Goal: Task Accomplishment & Management: Use online tool/utility

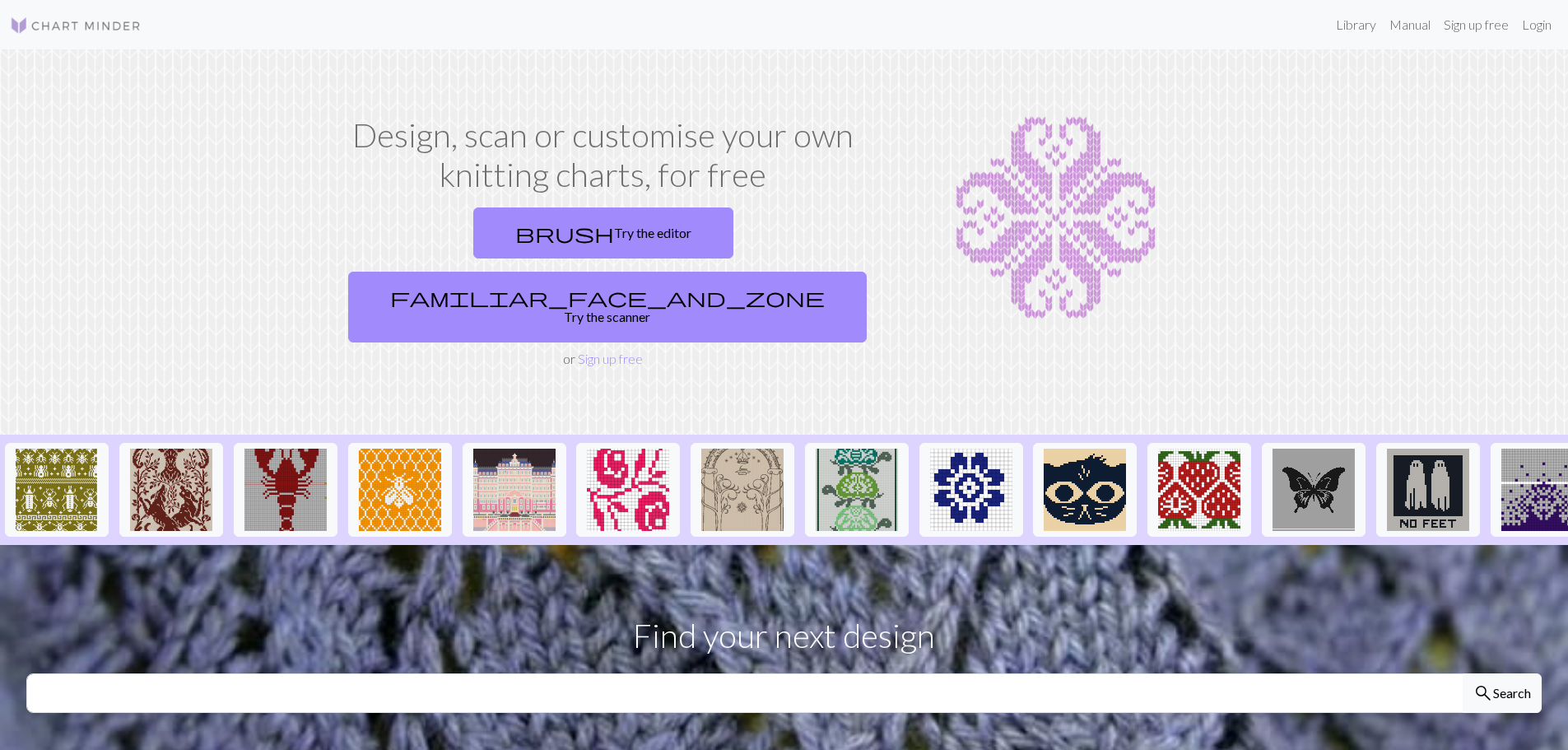
drag, startPoint x: 736, startPoint y: 217, endPoint x: 795, endPoint y: 496, distance: 285.2
click at [736, 272] on link "familiar_face_and_zone Try the scanner" at bounding box center [607, 307] width 518 height 71
click at [771, 272] on link "familiar_face_and_zone Try the scanner" at bounding box center [607, 307] width 518 height 71
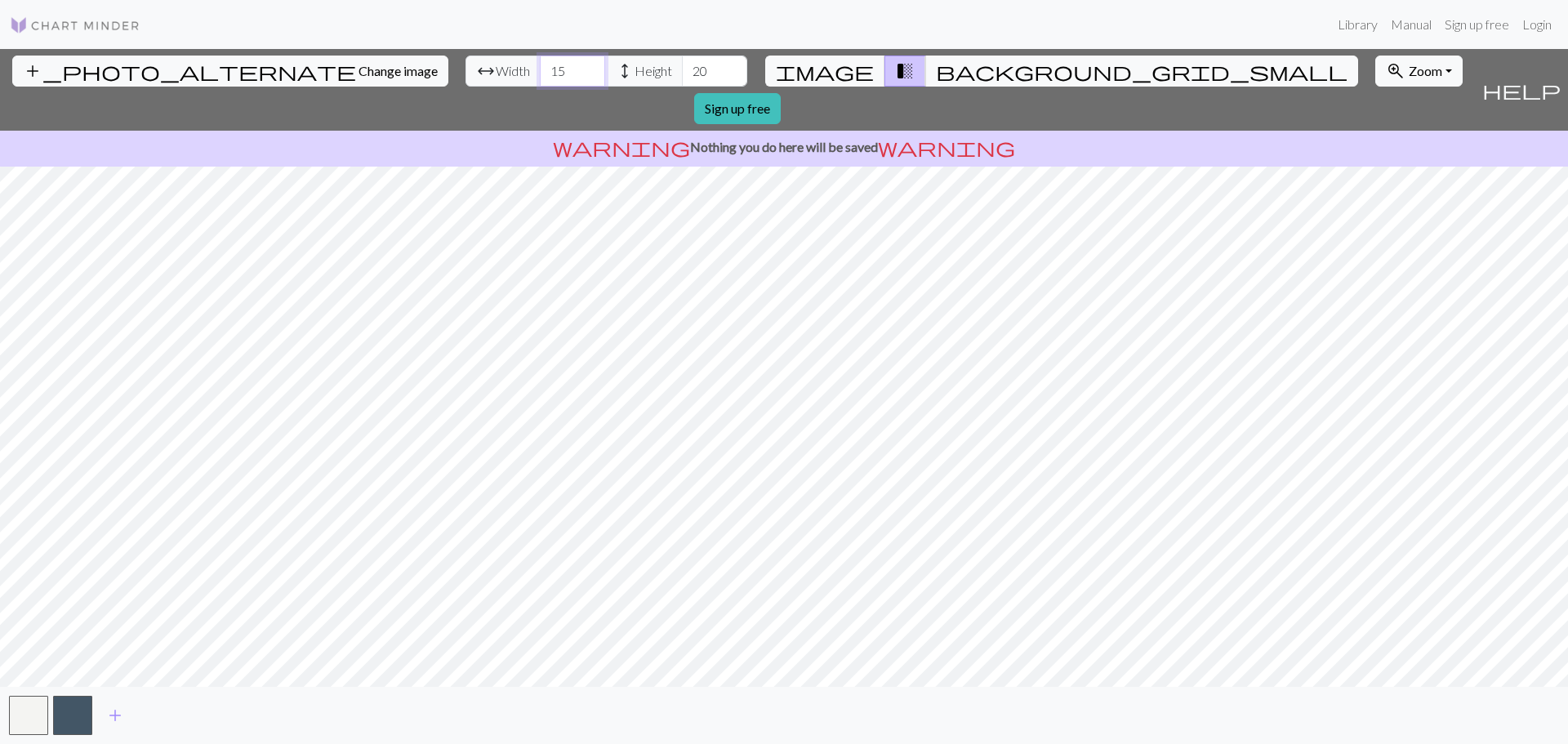
click at [539, 69] on input "15" at bounding box center [572, 71] width 65 height 31
type input "115"
drag, startPoint x: 629, startPoint y: 62, endPoint x: 609, endPoint y: 63, distance: 20.0
click at [682, 63] on input "20" at bounding box center [714, 71] width 65 height 31
type input "2"
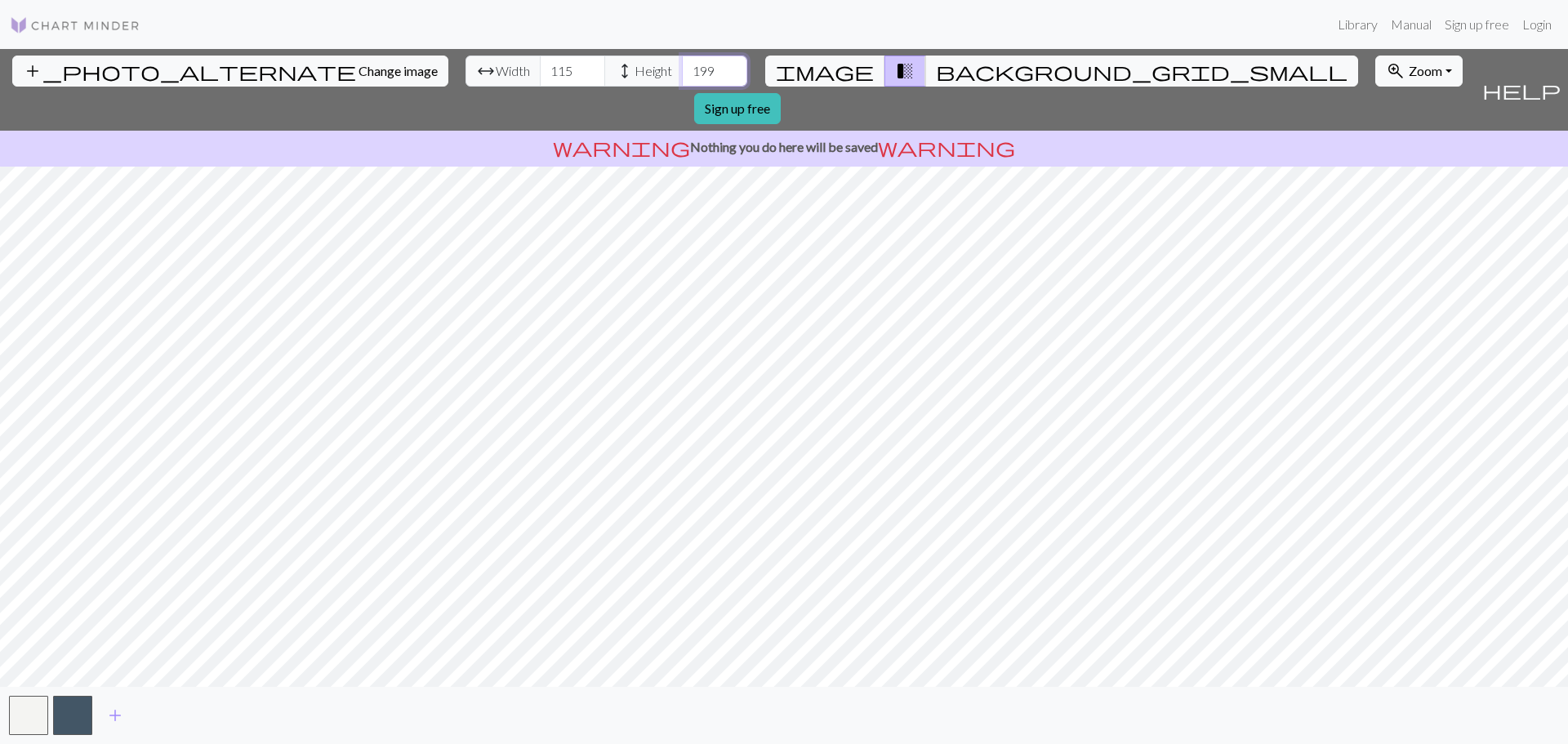
type input "199"
click at [111, 708] on span "add" at bounding box center [114, 715] width 20 height 23
click at [158, 709] on span "add" at bounding box center [159, 715] width 20 height 23
click at [199, 710] on span "add" at bounding box center [203, 715] width 20 height 23
click at [244, 708] on span "add" at bounding box center [247, 715] width 20 height 23
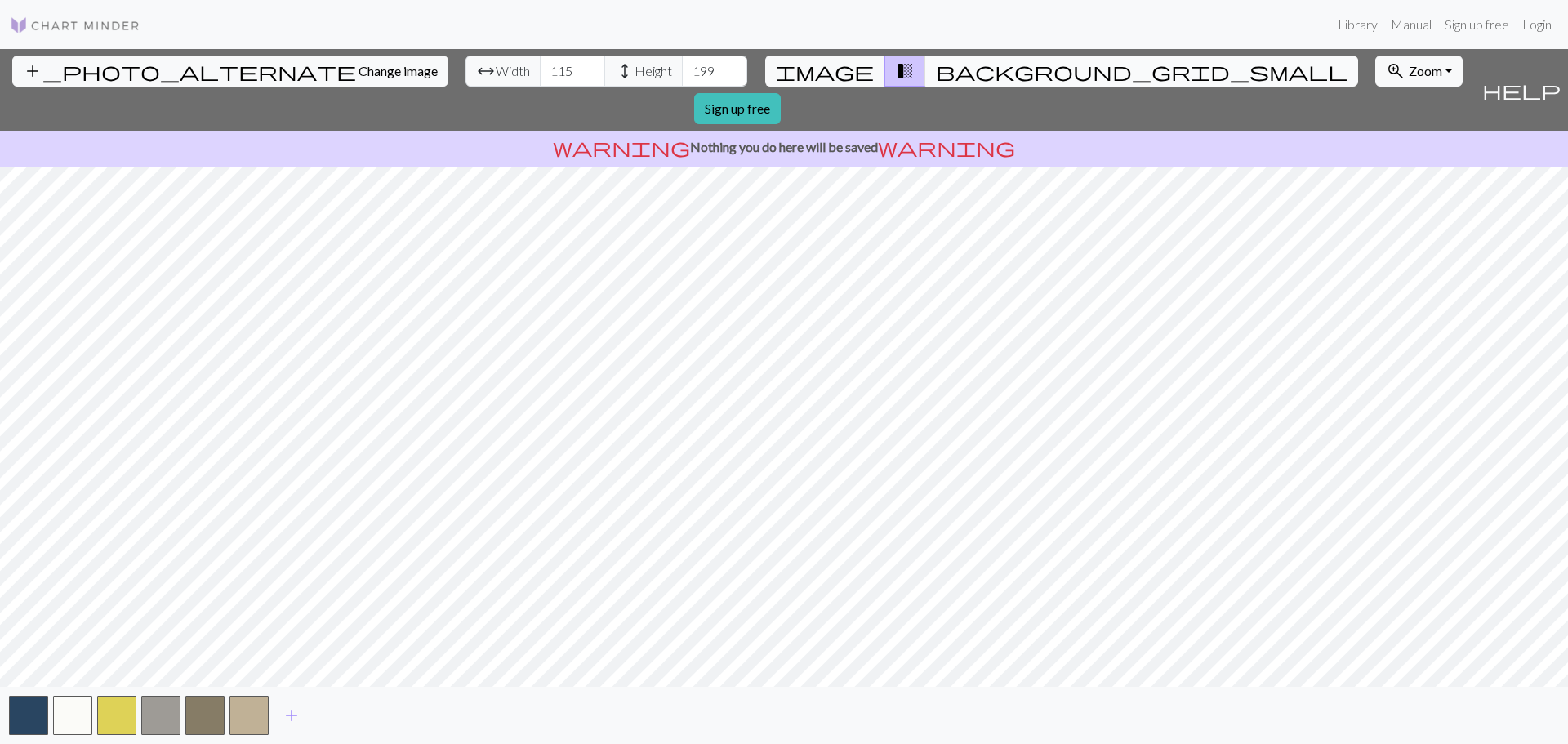
click at [934, 75] on button "background_grid_small" at bounding box center [1141, 71] width 433 height 31
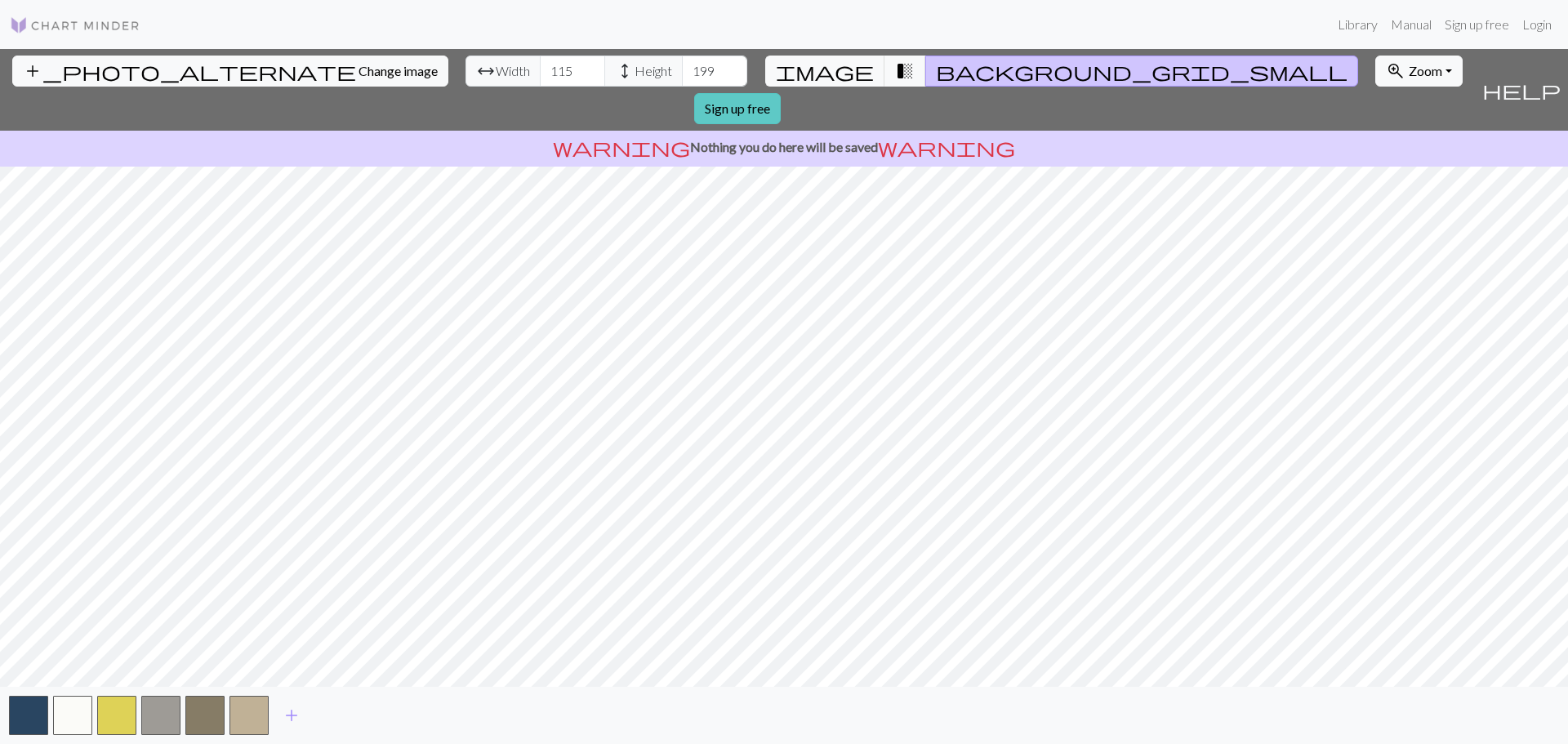
click at [781, 93] on link "Sign up free" at bounding box center [737, 108] width 87 height 31
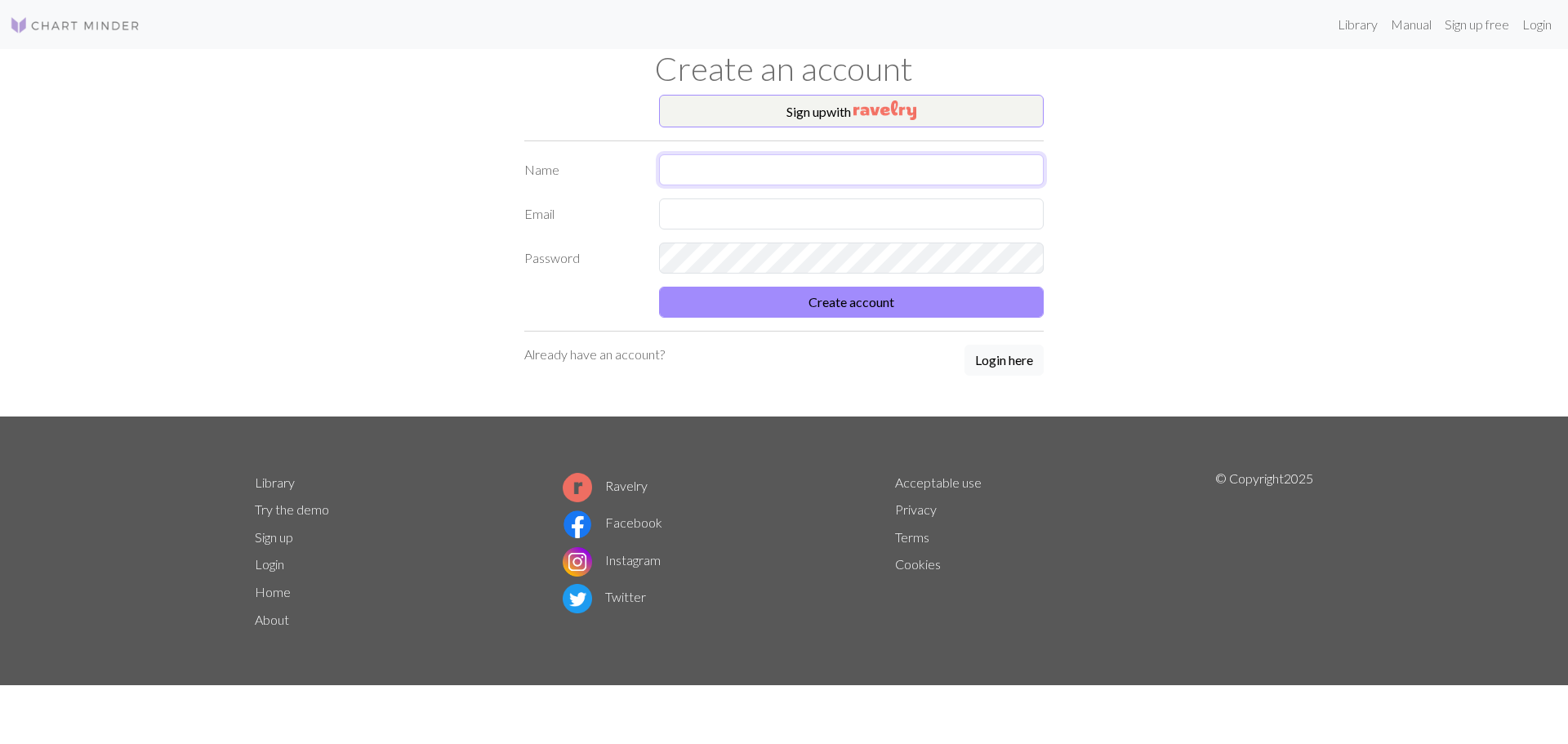
click at [729, 163] on input "text" at bounding box center [851, 170] width 384 height 31
type input "[PERSON_NAME]"
click at [767, 226] on input "text" at bounding box center [851, 214] width 384 height 31
type input "[EMAIL_ADDRESS][DOMAIN_NAME]"
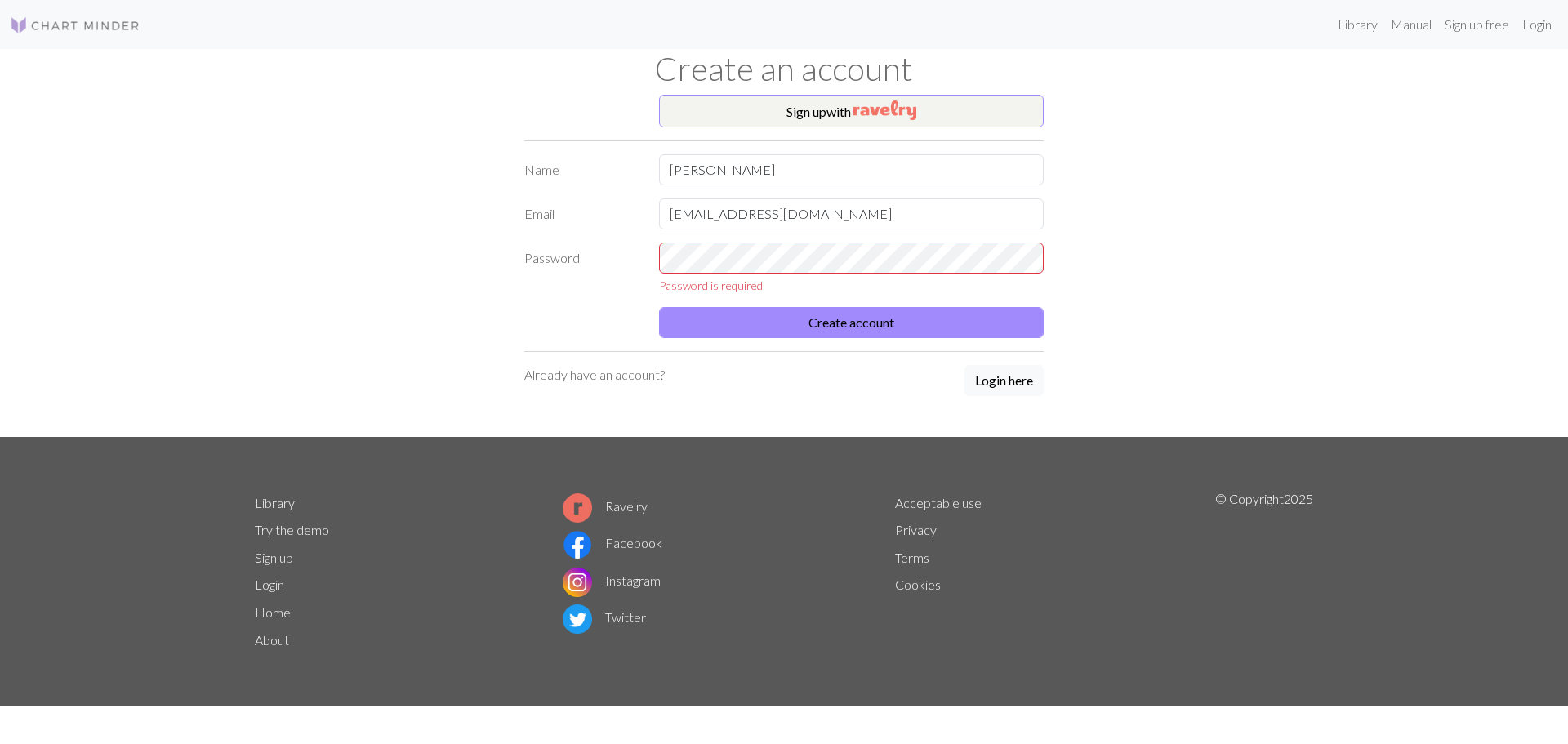
click at [1222, 212] on div "Sign up with Name [PERSON_NAME] Email [EMAIL_ADDRESS][DOMAIN_NAME] Password Pas…" at bounding box center [783, 265] width 1078 height 342
click at [1004, 382] on button "Login here" at bounding box center [1003, 381] width 79 height 31
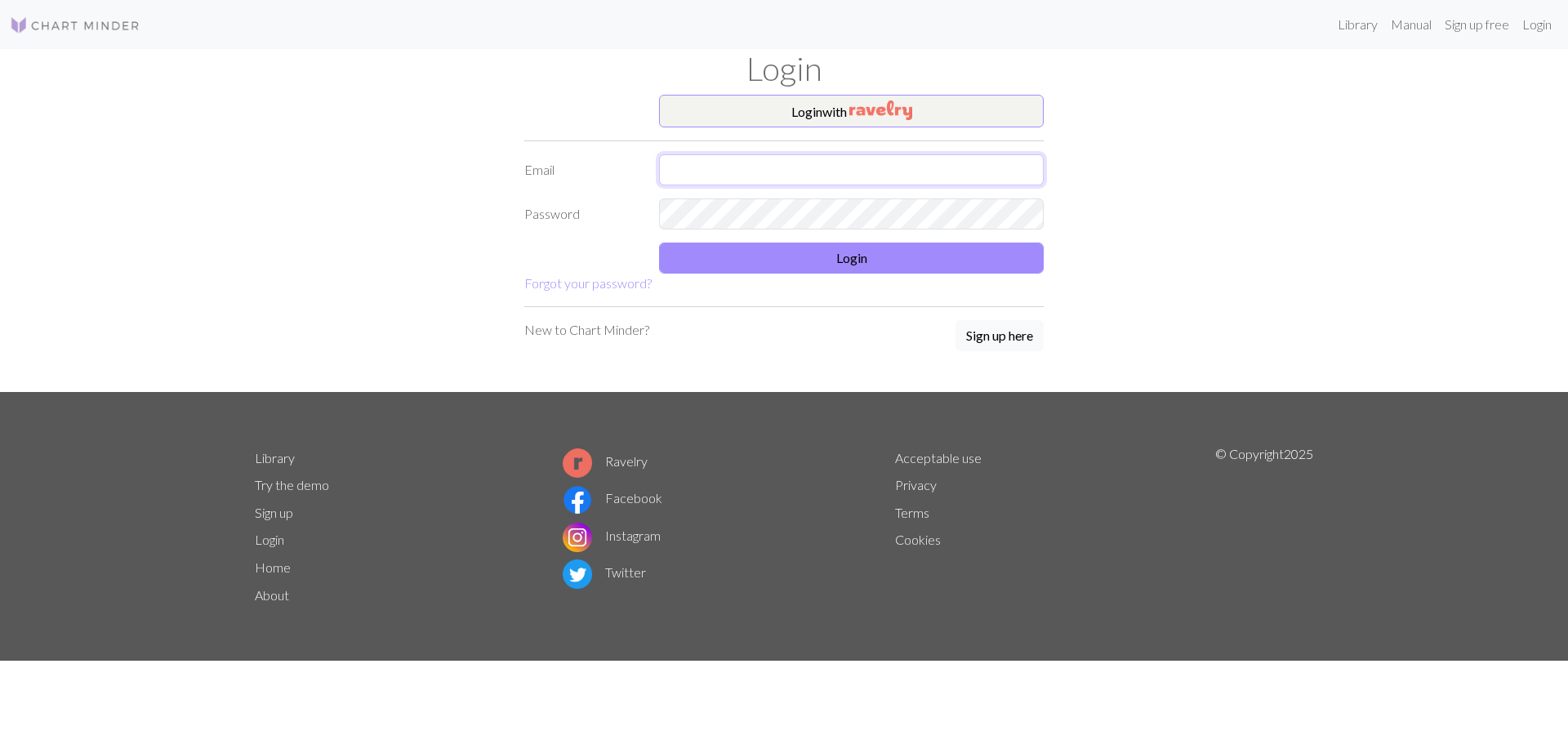
type input "[EMAIL_ADDRESS][DOMAIN_NAME]"
click at [764, 118] on button "Login with" at bounding box center [851, 111] width 384 height 33
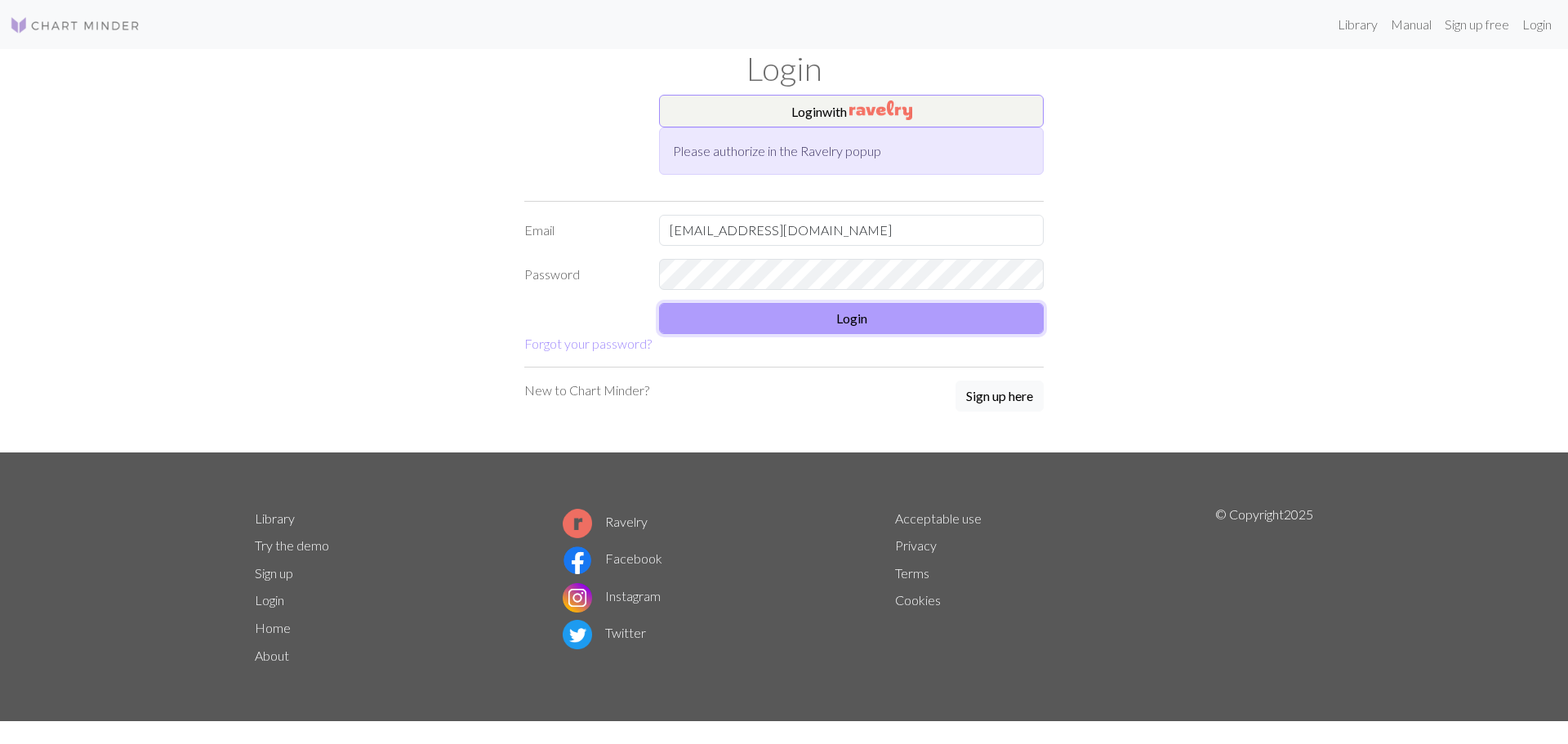
click at [853, 331] on button "Login" at bounding box center [851, 318] width 384 height 31
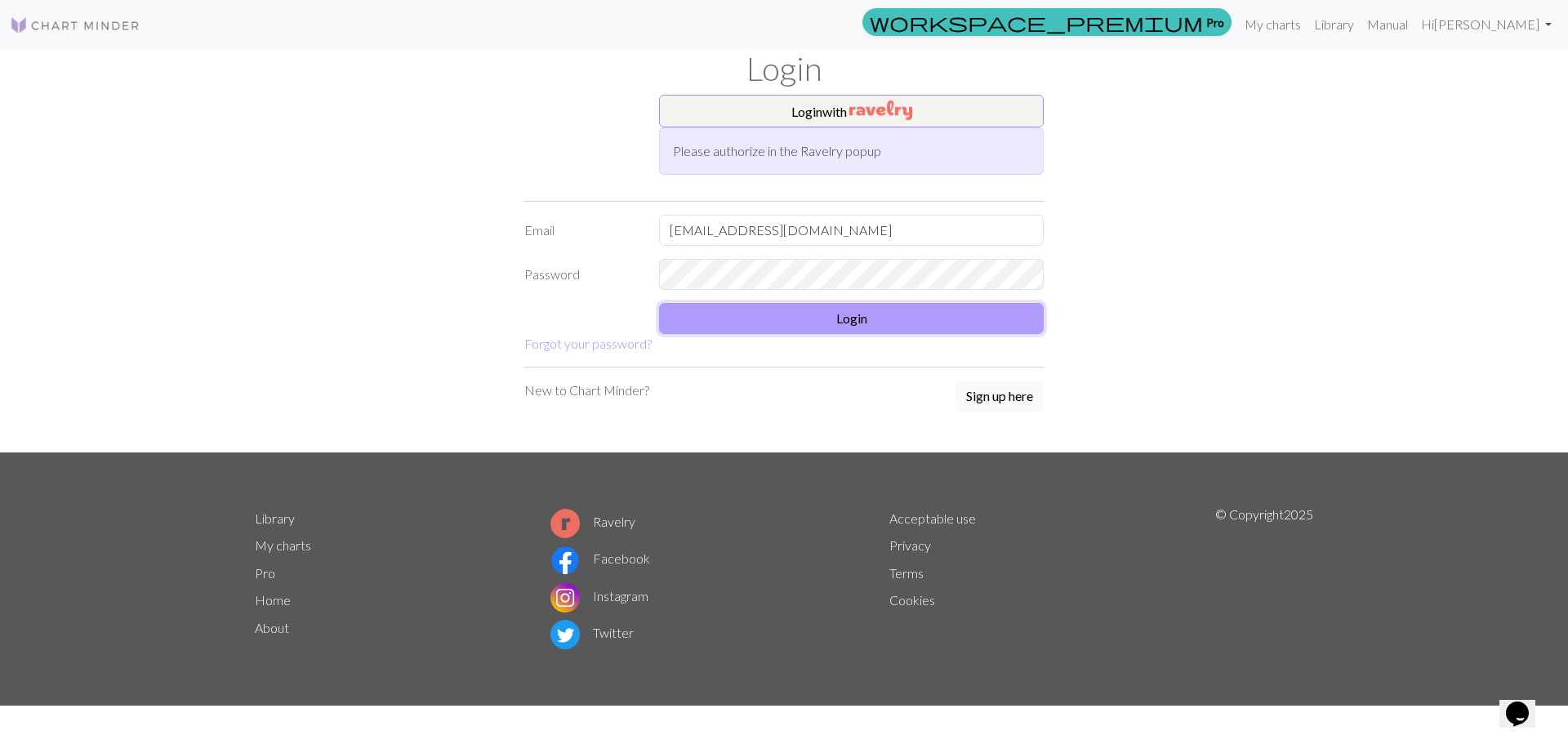
click at [796, 310] on button "Login" at bounding box center [851, 318] width 384 height 31
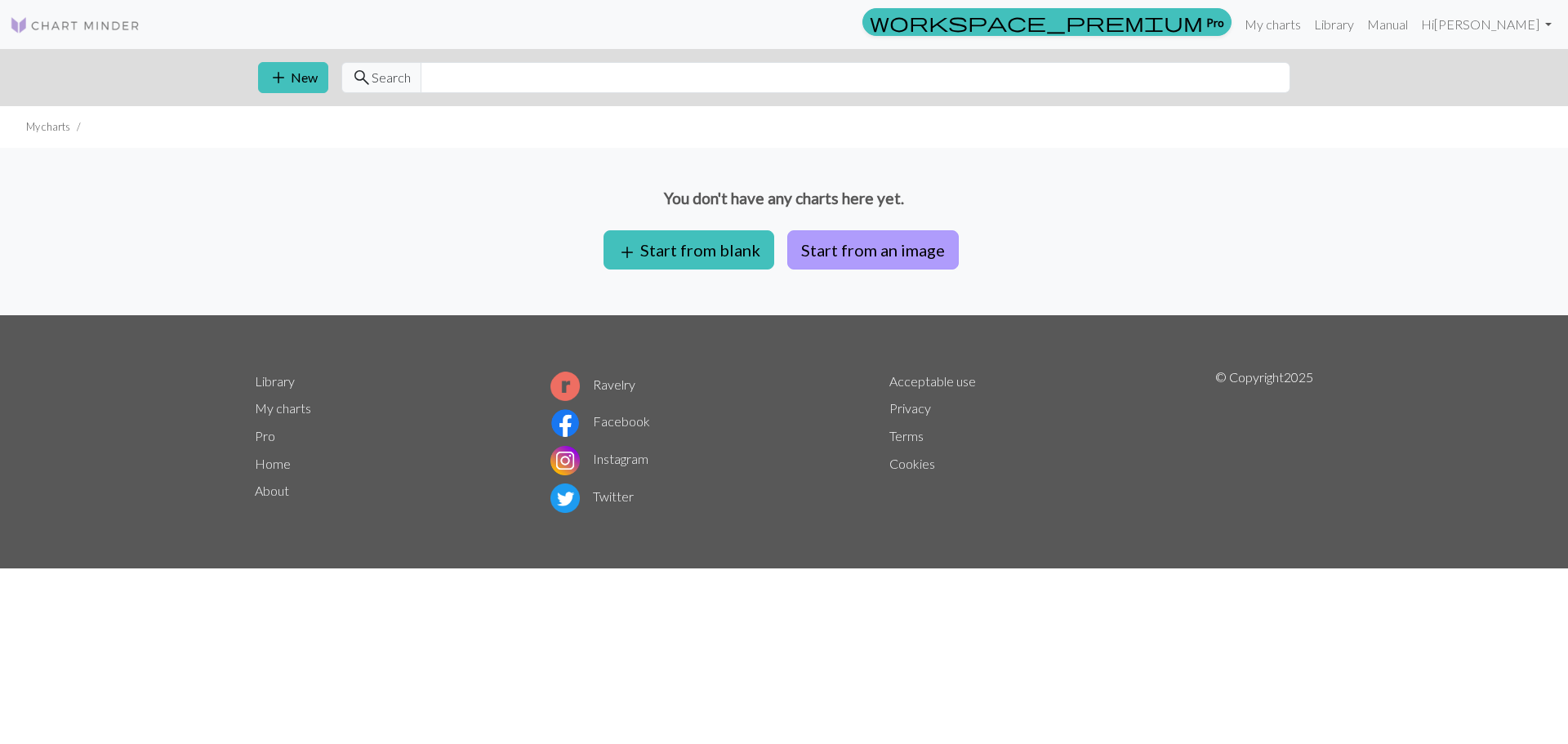
click at [872, 252] on button "Start from an image" at bounding box center [873, 250] width 172 height 39
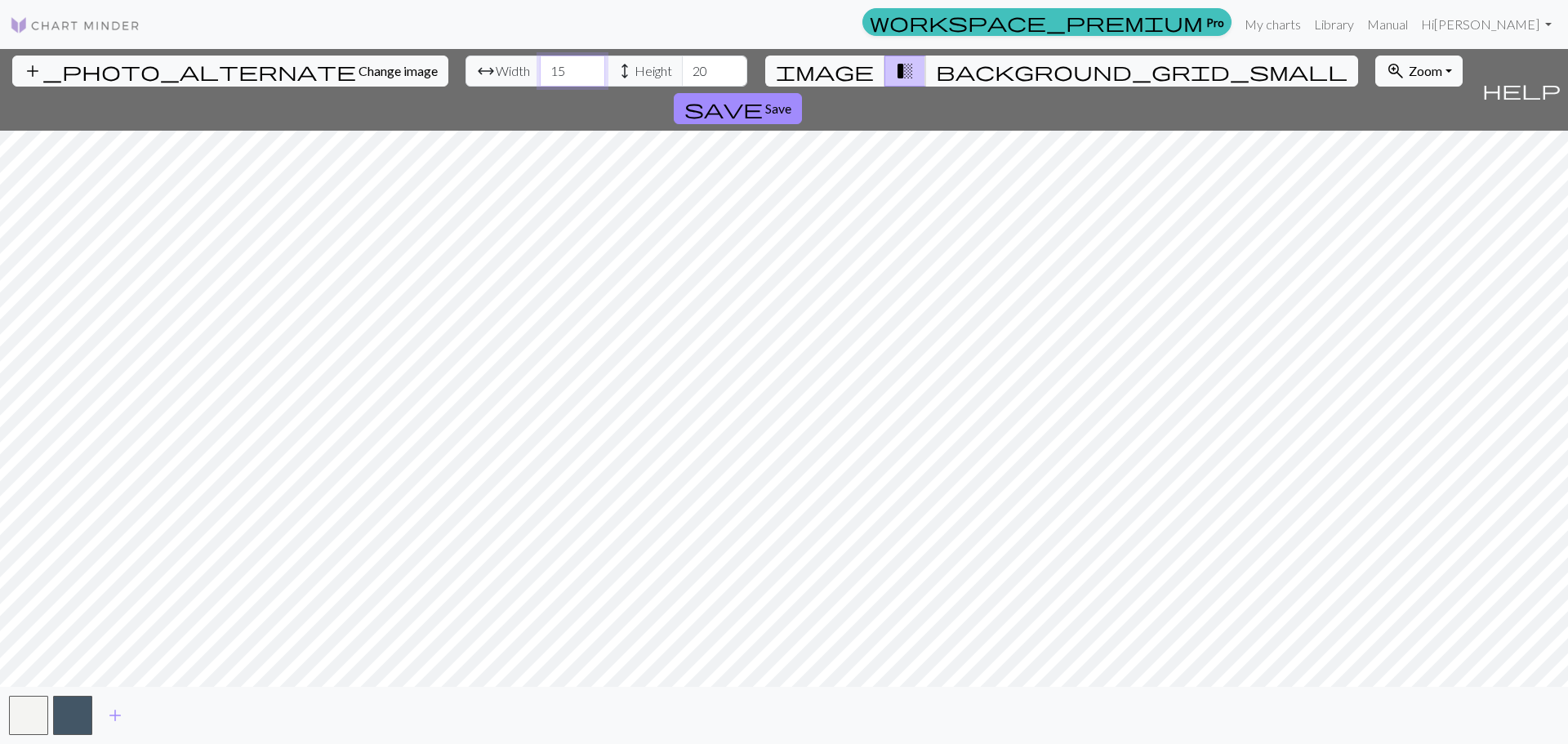
click at [539, 64] on input "15" at bounding box center [572, 71] width 65 height 31
click at [539, 66] on input "15" at bounding box center [572, 71] width 65 height 31
type input "115"
click at [682, 63] on input "20" at bounding box center [714, 71] width 65 height 31
click at [682, 69] on input "120" at bounding box center [714, 71] width 65 height 31
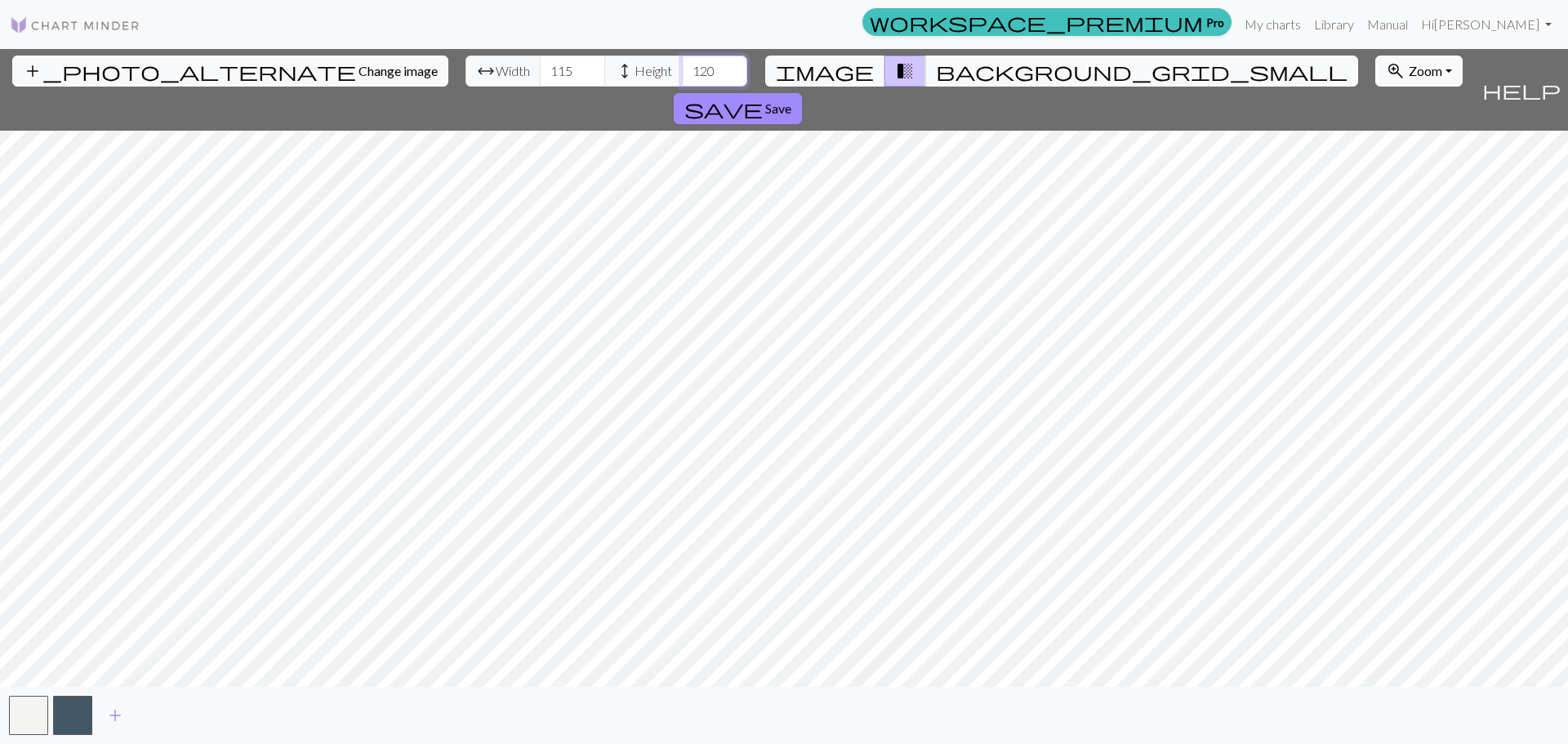
drag, startPoint x: 634, startPoint y: 66, endPoint x: 617, endPoint y: 66, distance: 17.0
click at [682, 66] on input "120" at bounding box center [714, 71] width 65 height 31
type input "199"
click at [105, 712] on span "add" at bounding box center [114, 715] width 20 height 23
click at [155, 711] on span "add" at bounding box center [159, 715] width 20 height 23
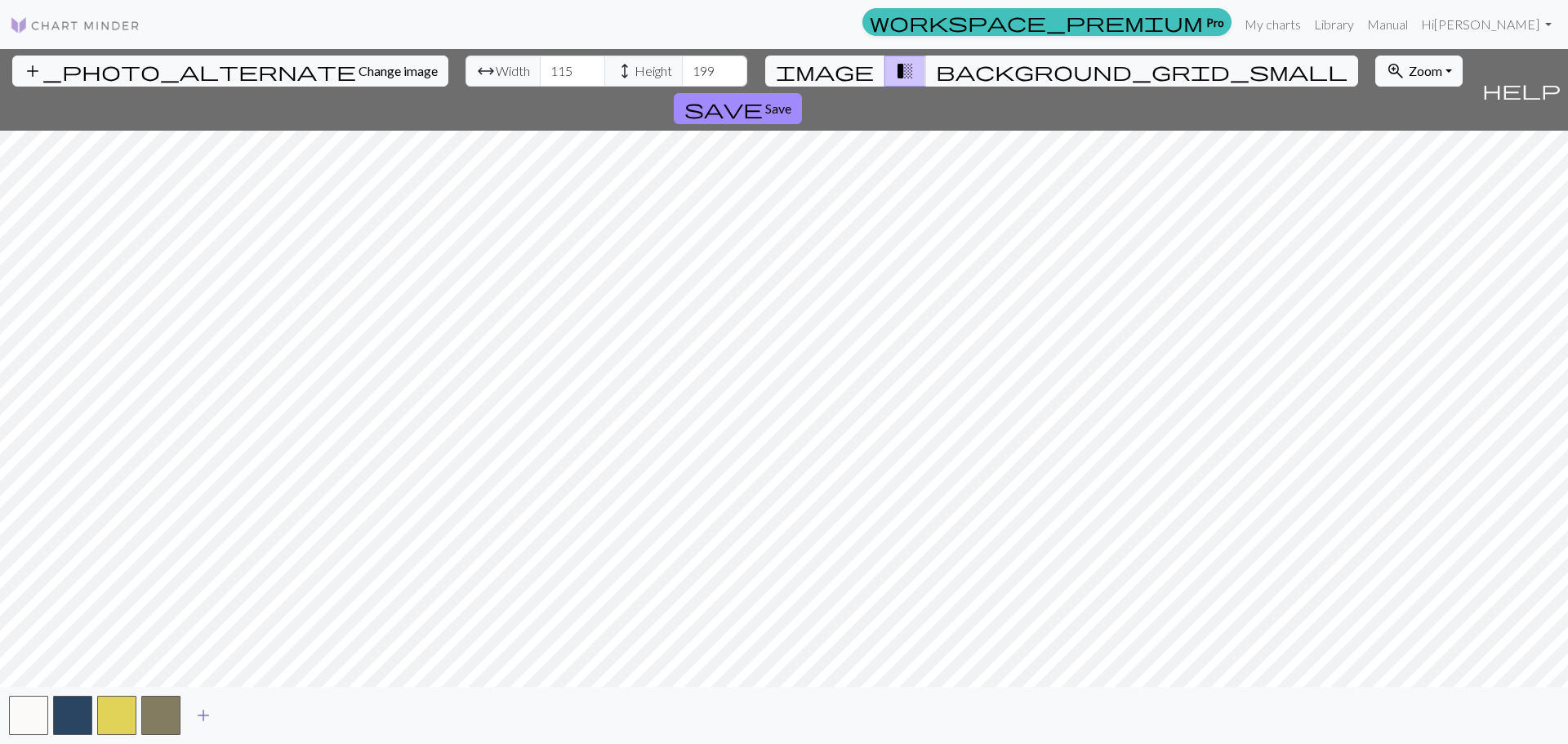
click at [197, 707] on span "add" at bounding box center [203, 715] width 20 height 23
click at [251, 711] on span "add" at bounding box center [247, 715] width 20 height 23
click at [292, 707] on span "add" at bounding box center [291, 715] width 20 height 23
click at [325, 707] on button "add" at bounding box center [335, 715] width 41 height 31
click at [375, 707] on span "add" at bounding box center [380, 715] width 20 height 23
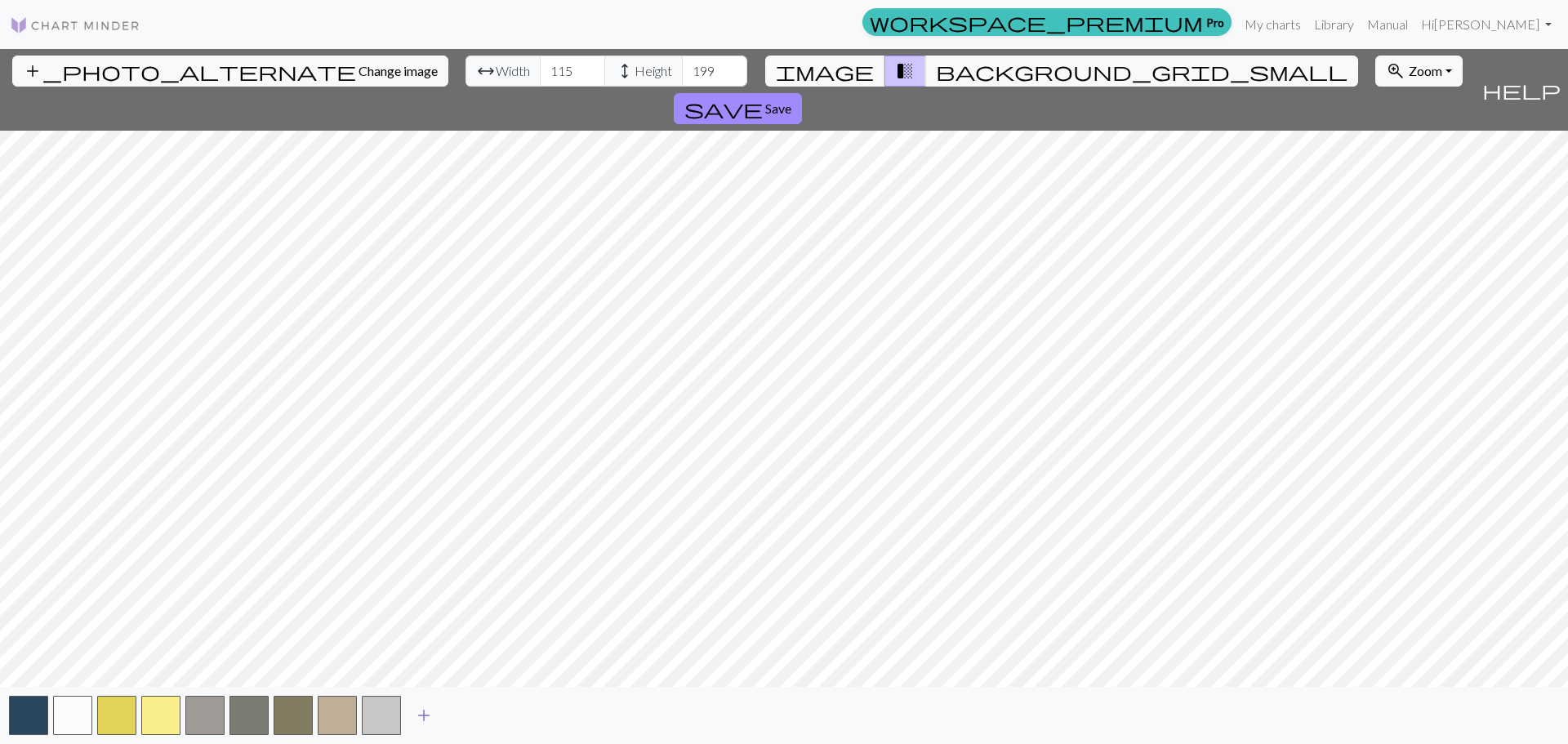
click at [426, 715] on span "add" at bounding box center [423, 715] width 20 height 23
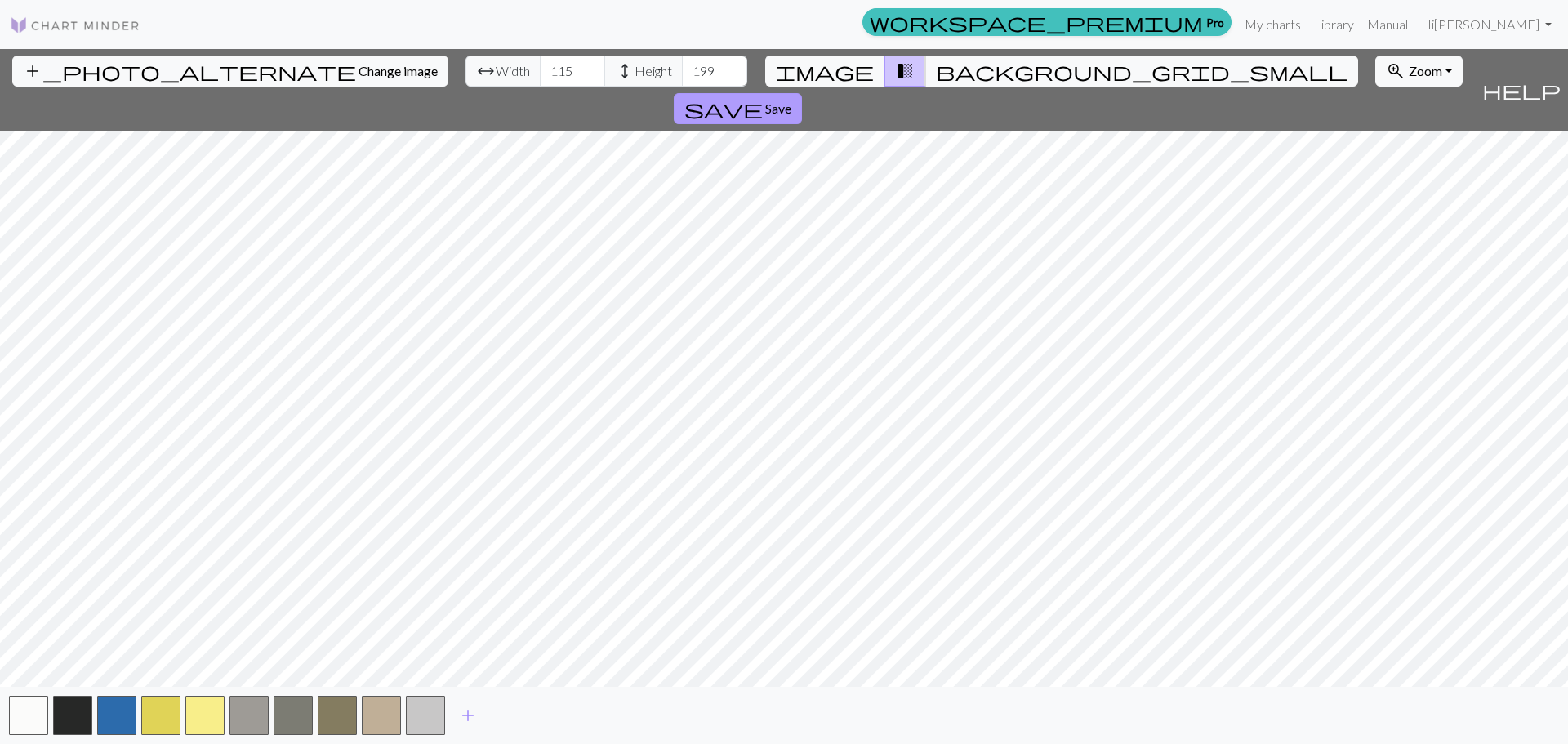
click at [802, 93] on button "save Save" at bounding box center [738, 108] width 128 height 31
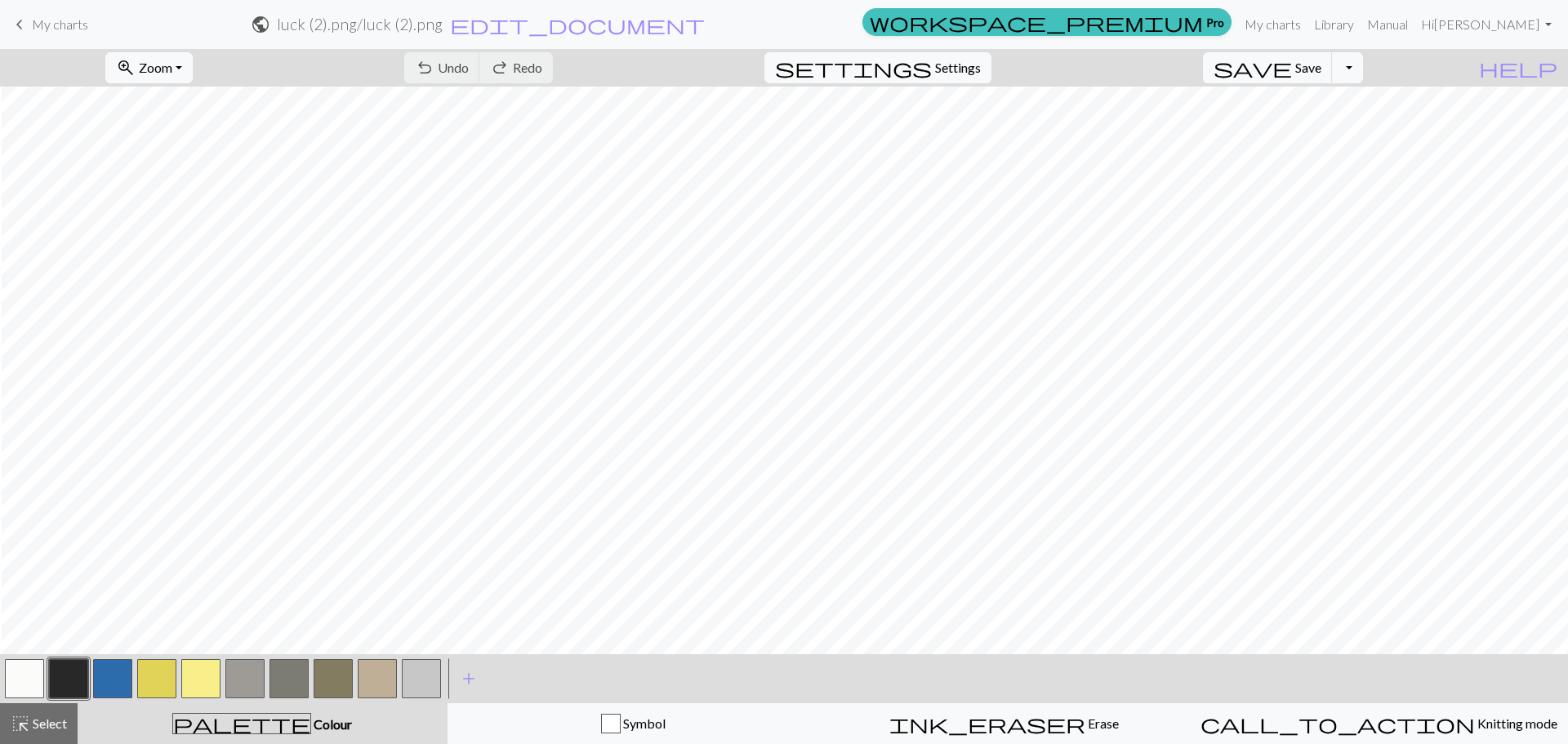
scroll to position [653, 600]
click at [243, 673] on button "button" at bounding box center [245, 678] width 39 height 39
click at [399, 680] on div at bounding box center [421, 678] width 44 height 44
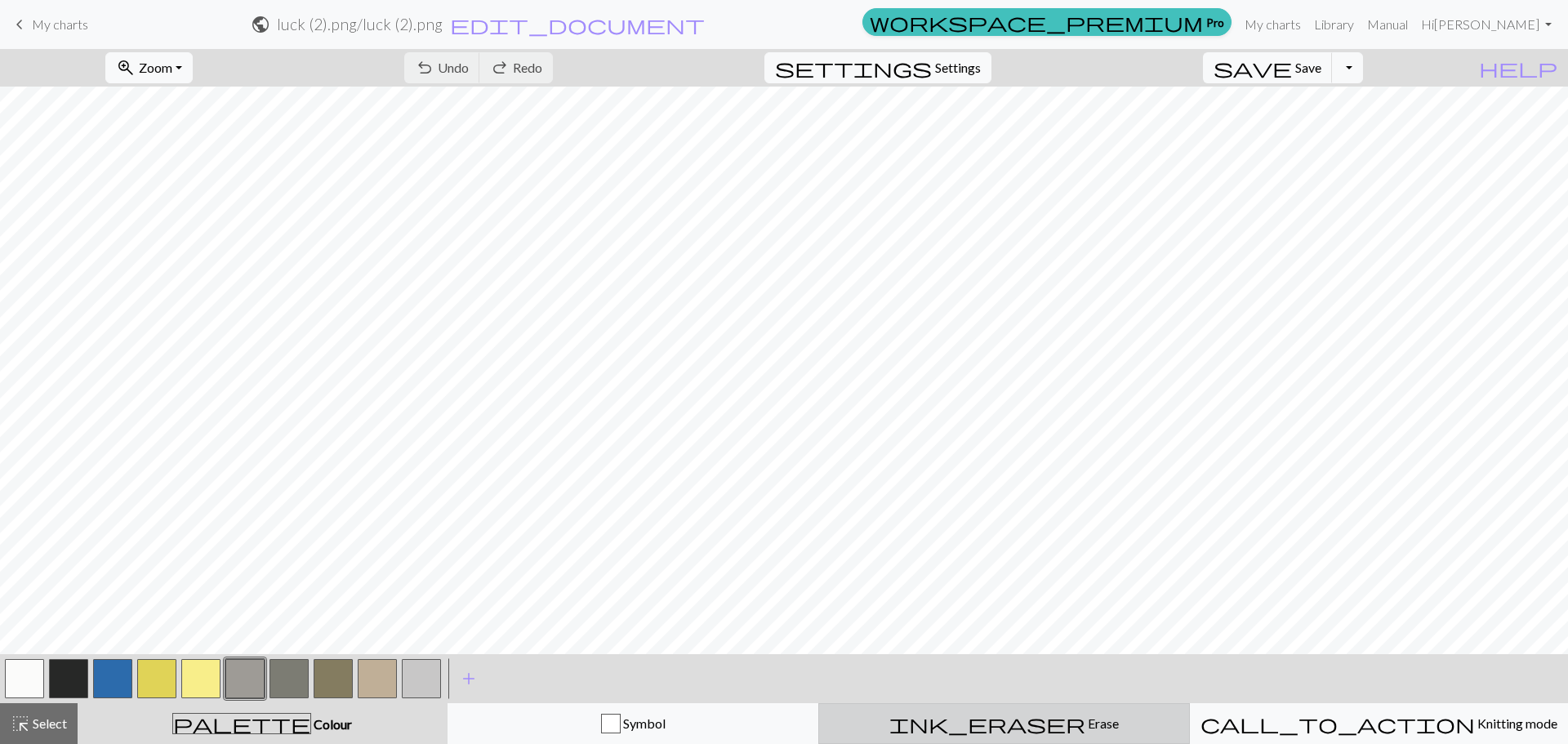
click at [992, 712] on button "ink_eraser Erase Erase" at bounding box center [1003, 723] width 371 height 41
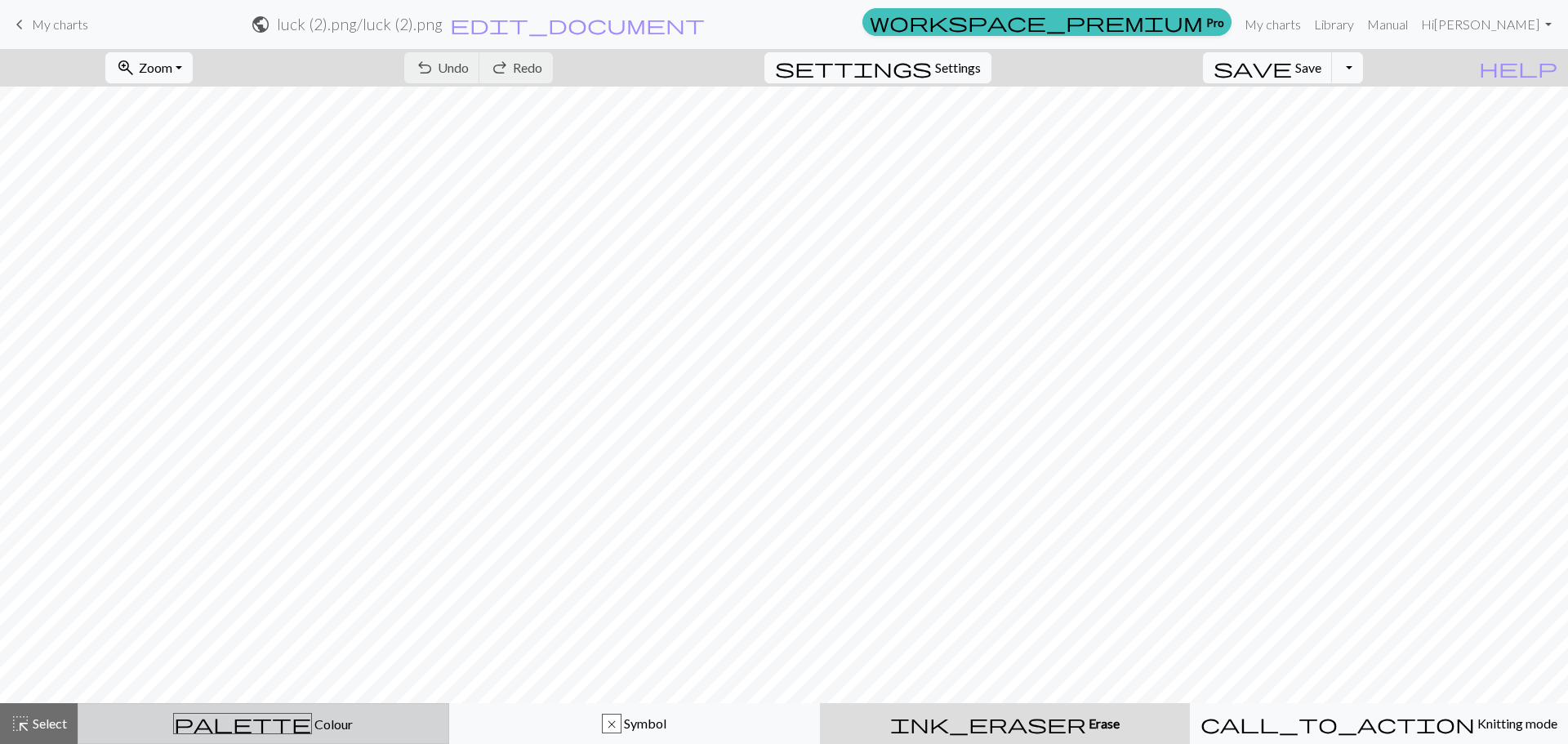
click at [312, 723] on span "Colour" at bounding box center [332, 724] width 41 height 16
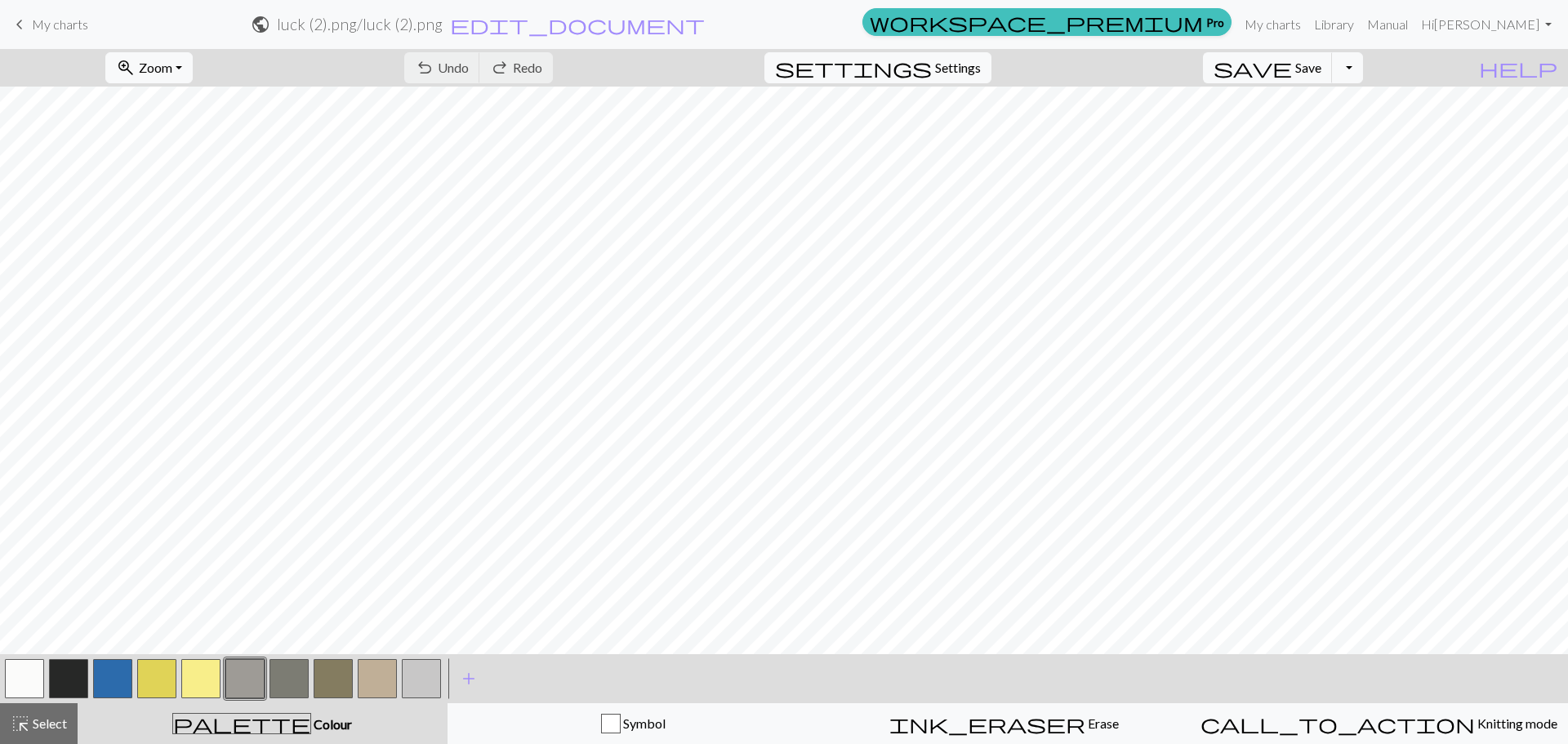
click at [73, 676] on button "button" at bounding box center [68, 678] width 39 height 39
click at [480, 81] on button "undo Undo Undo" at bounding box center [442, 68] width 76 height 31
click at [44, 727] on span "Select" at bounding box center [49, 723] width 36 height 16
drag, startPoint x: 284, startPoint y: 673, endPoint x: 557, endPoint y: 682, distance: 273.1
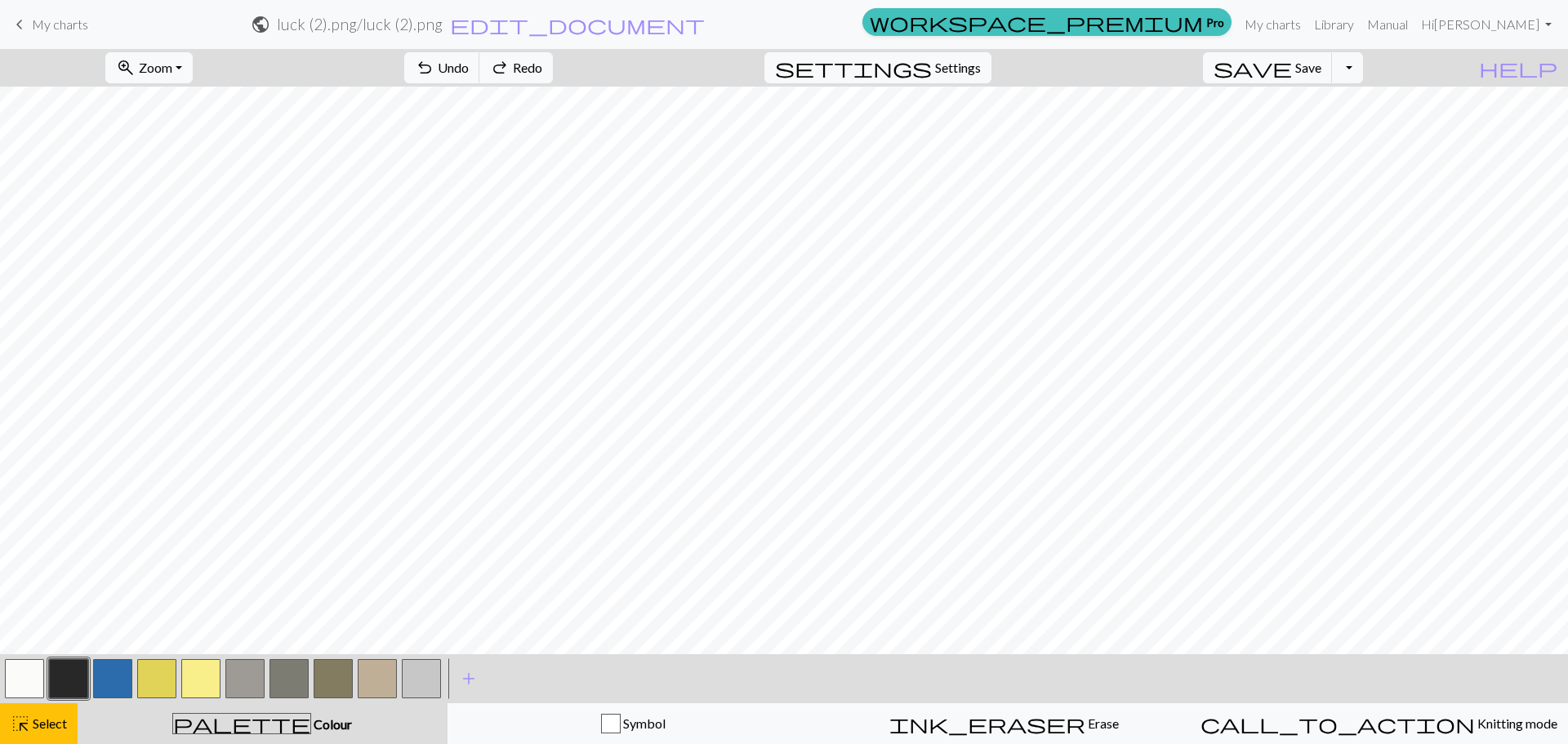
click at [559, 682] on div "< > add Add a colour" at bounding box center [784, 678] width 1568 height 49
click at [979, 69] on span "Settings" at bounding box center [957, 68] width 46 height 20
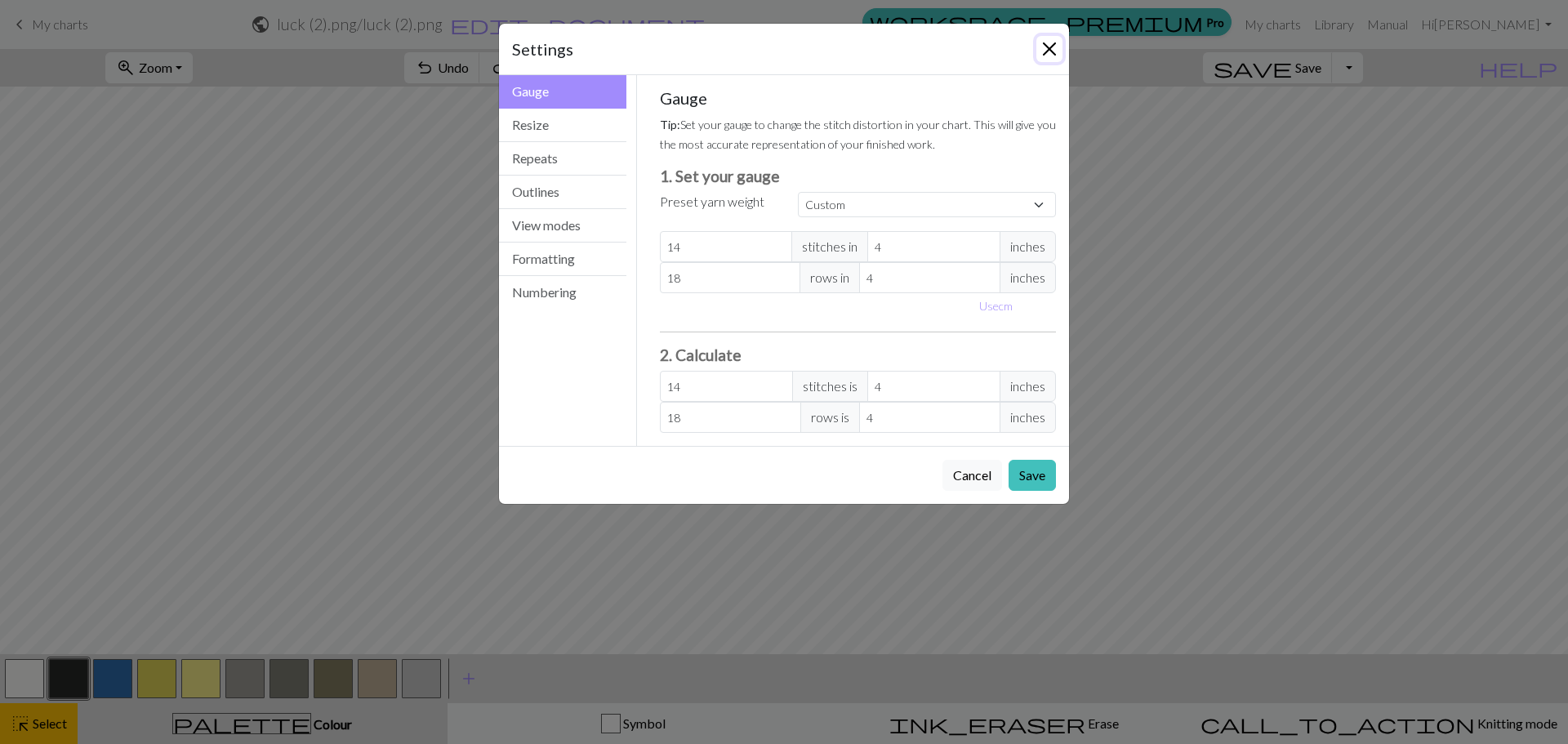
click at [1055, 40] on button "Close" at bounding box center [1049, 49] width 26 height 26
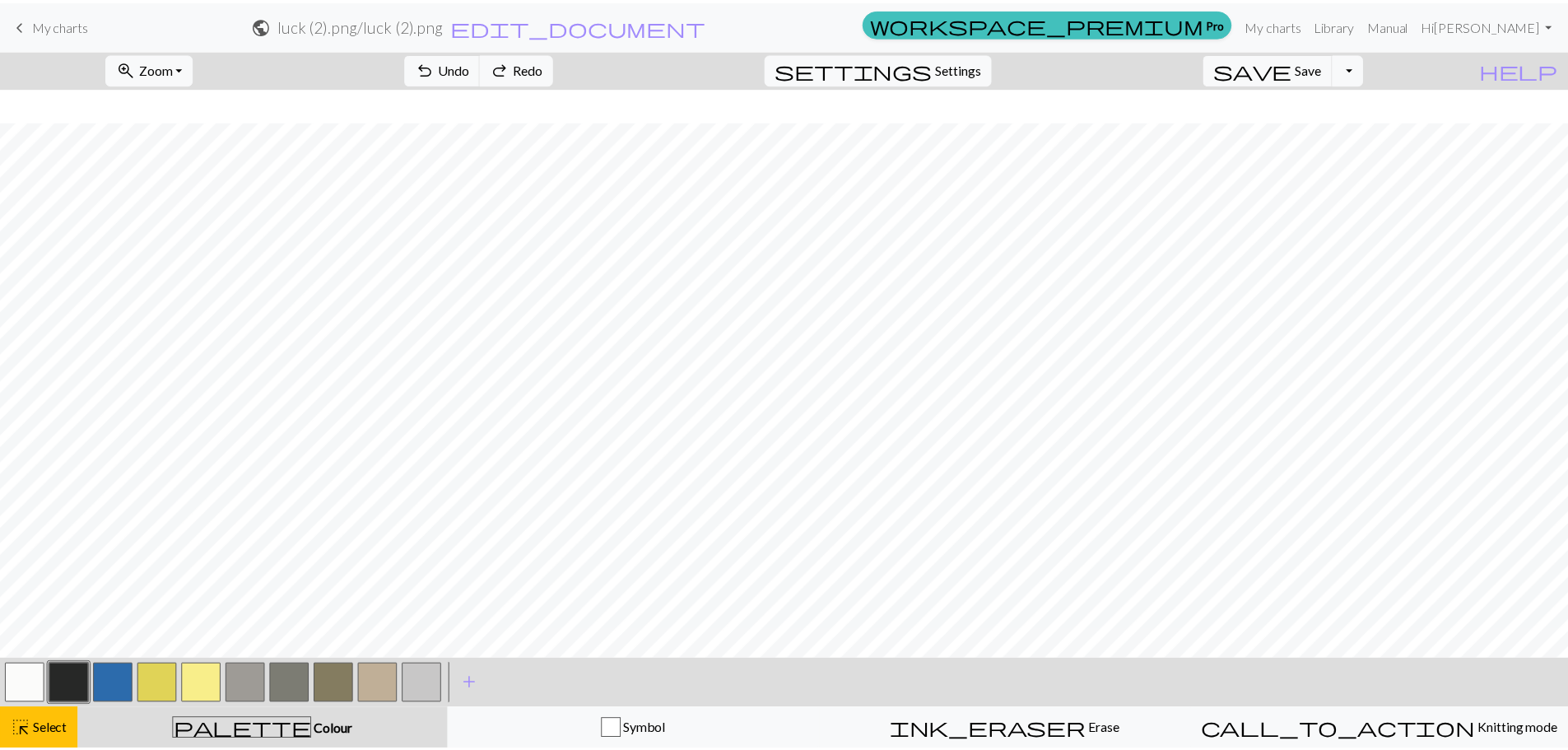
scroll to position [2222, 605]
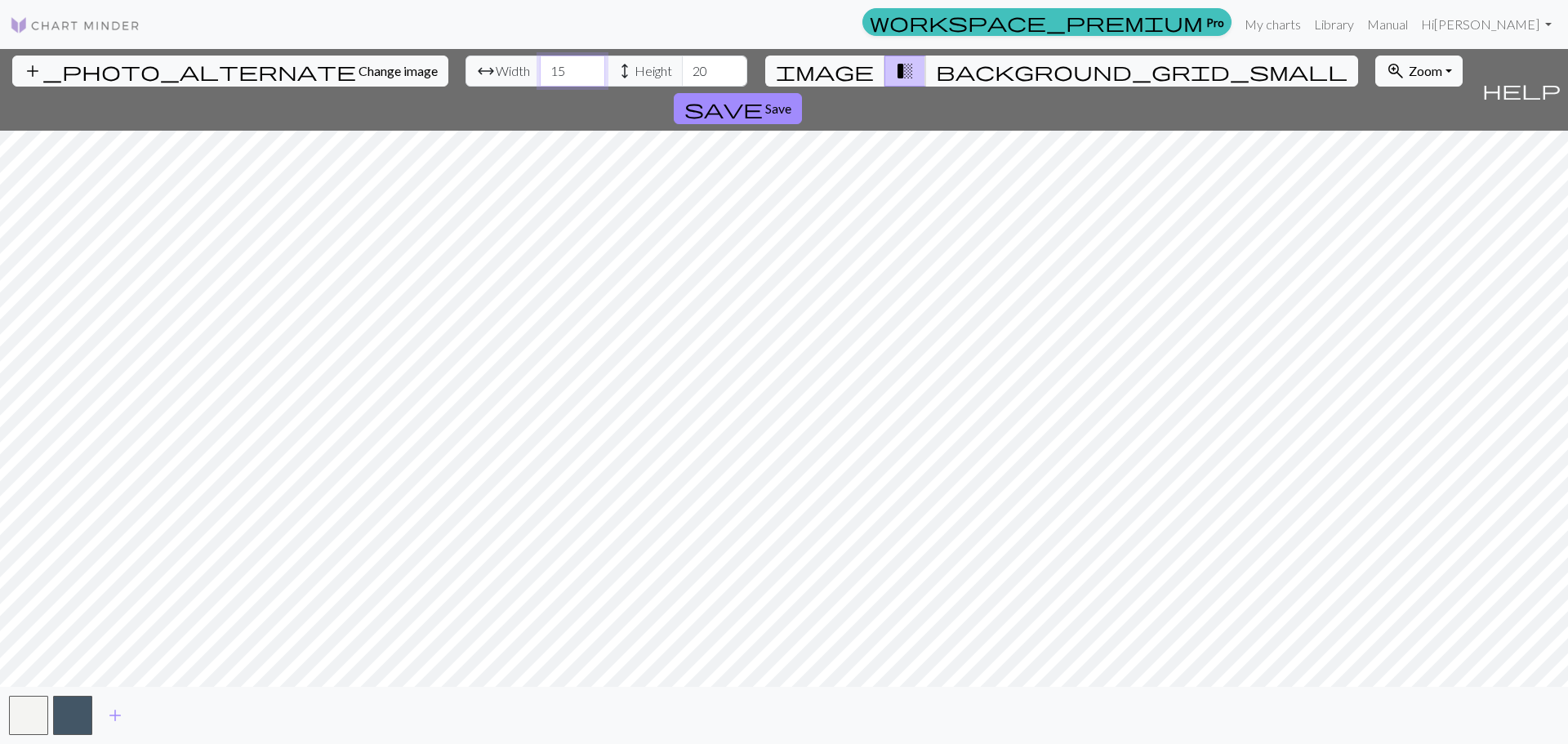
click at [539, 77] on input "15" at bounding box center [572, 71] width 65 height 31
type input "115"
click at [682, 75] on input "20" at bounding box center [714, 71] width 65 height 31
drag, startPoint x: 627, startPoint y: 69, endPoint x: 604, endPoint y: 73, distance: 23.3
click at [682, 73] on input "20" at bounding box center [714, 71] width 65 height 31
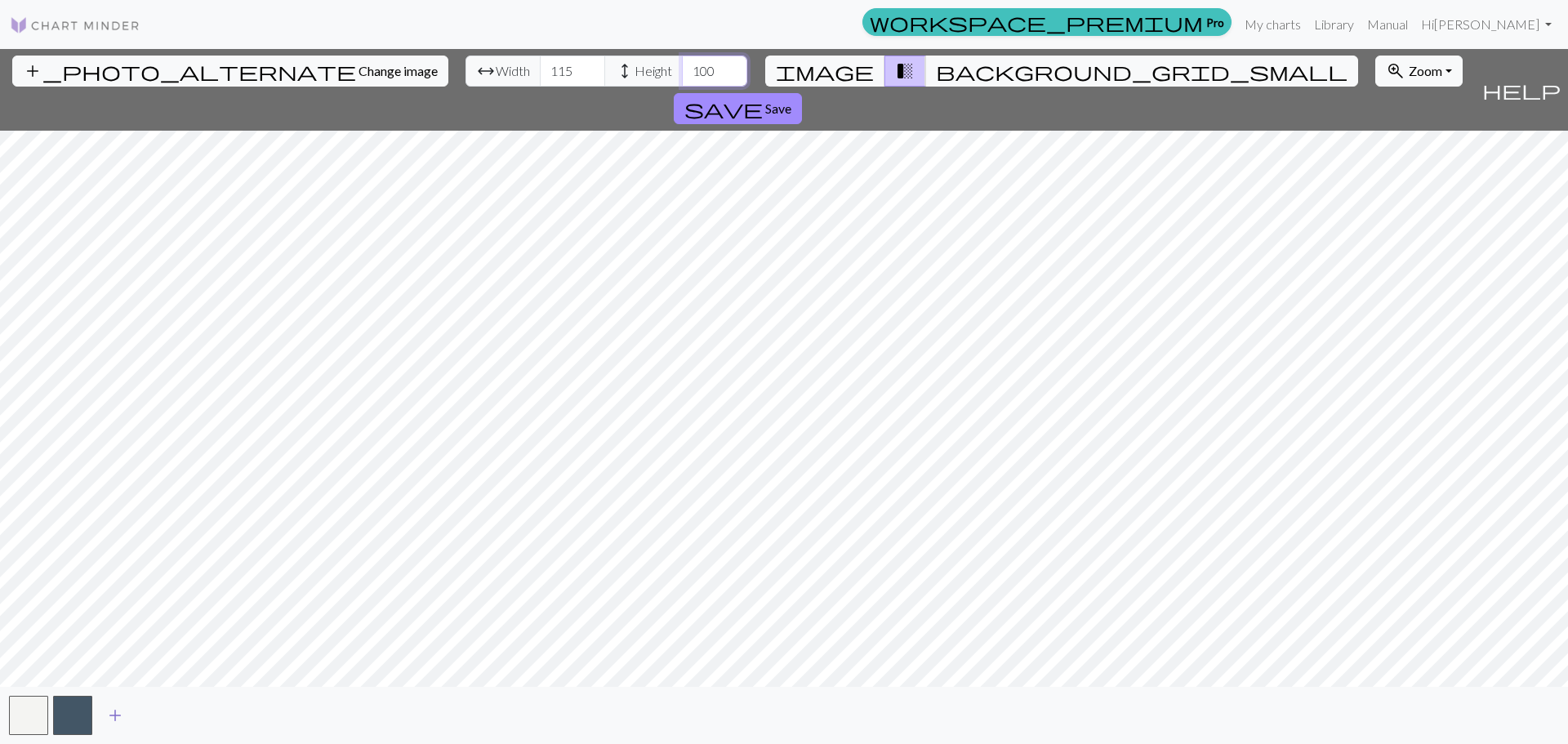
type input "100"
click at [101, 708] on button "add" at bounding box center [114, 715] width 41 height 31
click at [101, 708] on button "button" at bounding box center [116, 715] width 39 height 39
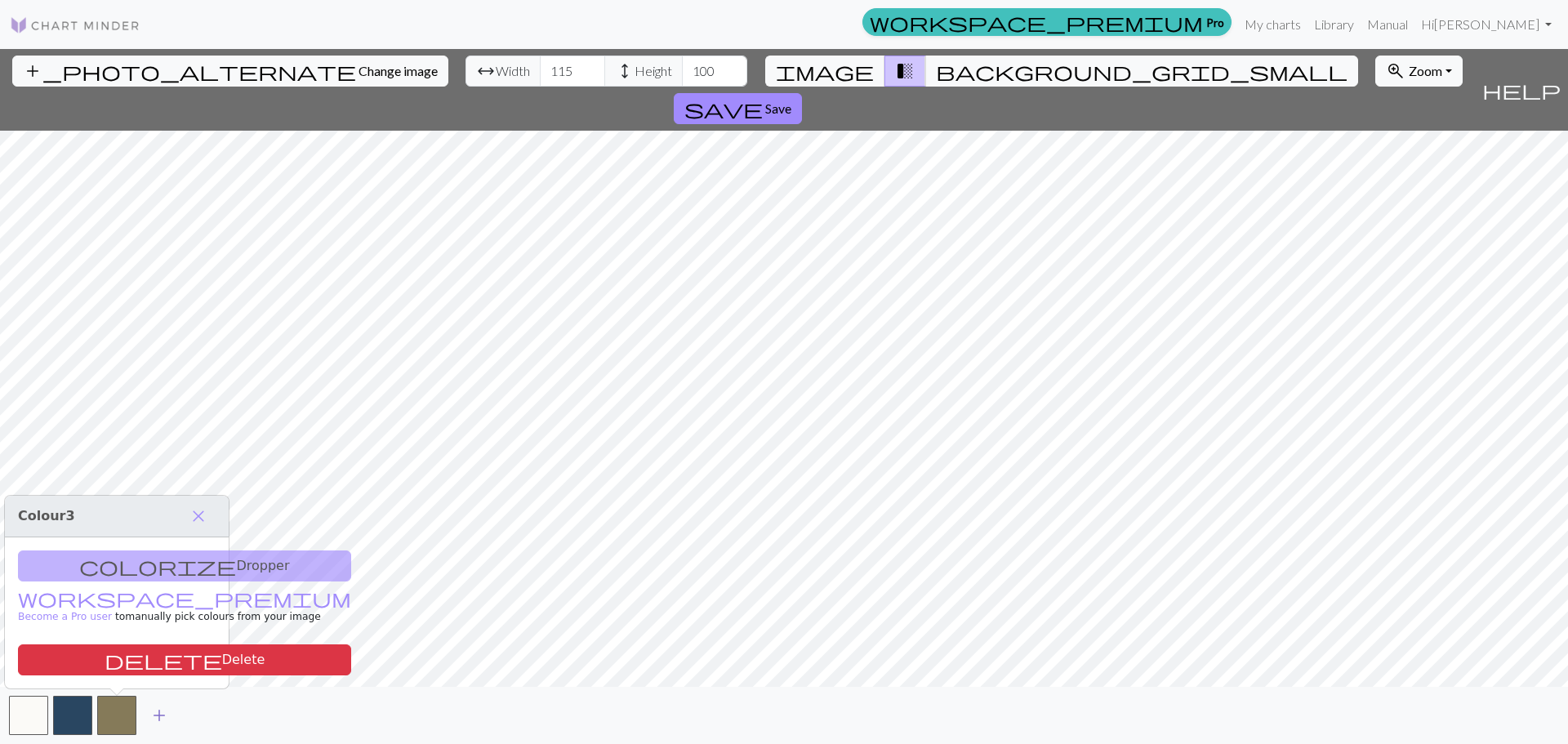
click at [147, 717] on button "add" at bounding box center [159, 715] width 41 height 31
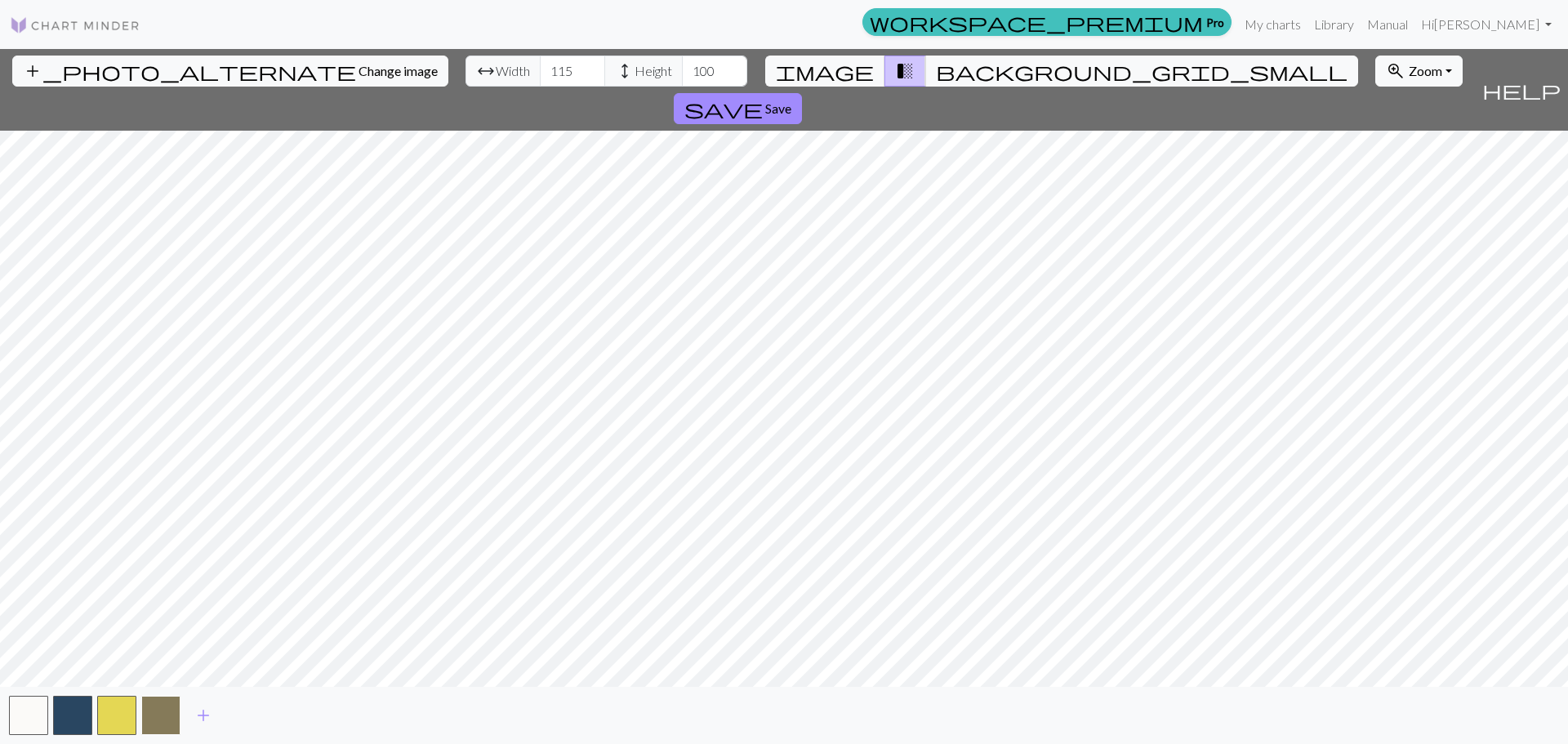
click at [155, 708] on button "button" at bounding box center [160, 715] width 39 height 39
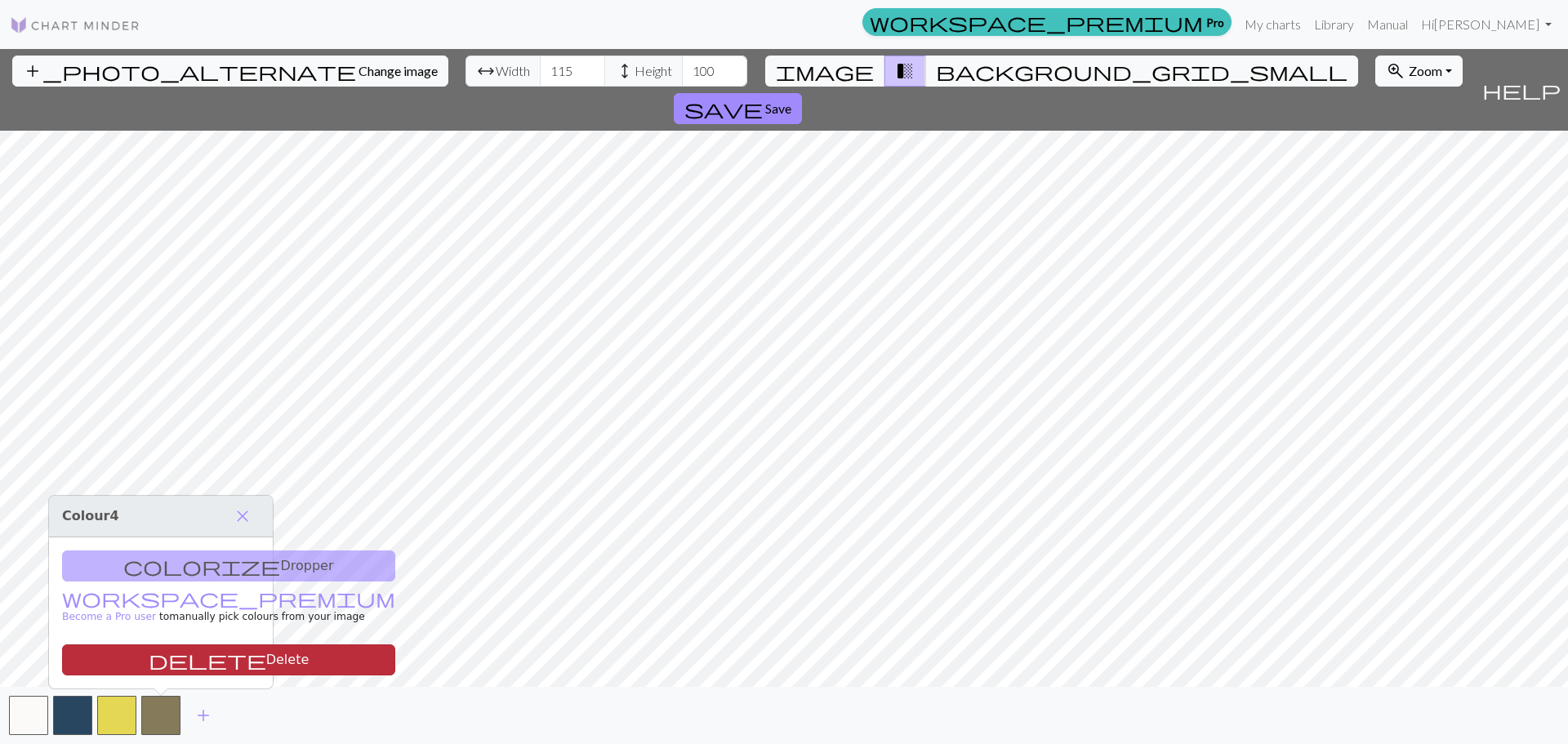
click at [177, 671] on button "delete Delete" at bounding box center [229, 660] width 333 height 31
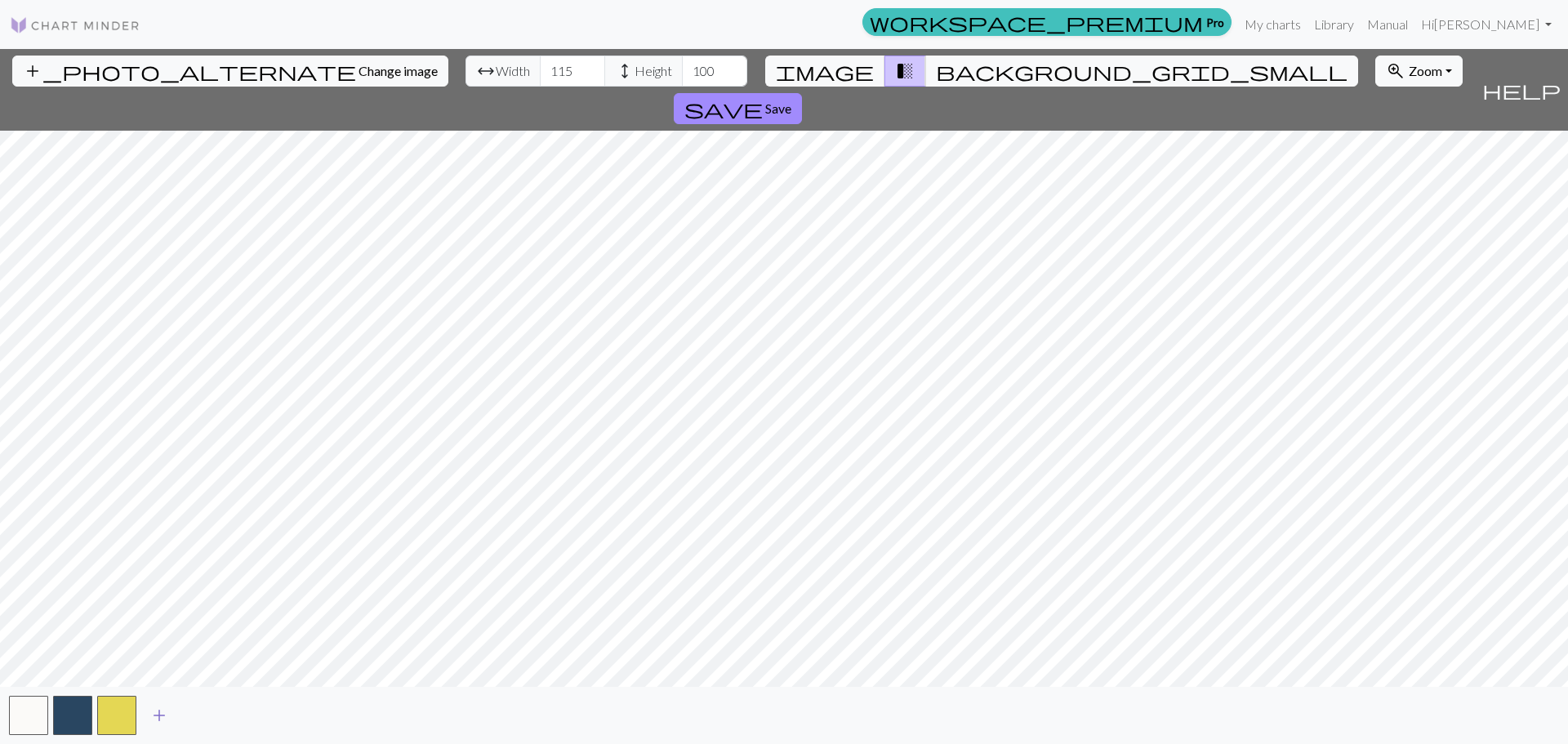
click at [157, 709] on span "add" at bounding box center [159, 715] width 20 height 23
click at [199, 717] on span "add" at bounding box center [203, 715] width 20 height 23
click at [251, 714] on span "add" at bounding box center [247, 715] width 20 height 23
click at [200, 717] on button "button" at bounding box center [205, 715] width 39 height 39
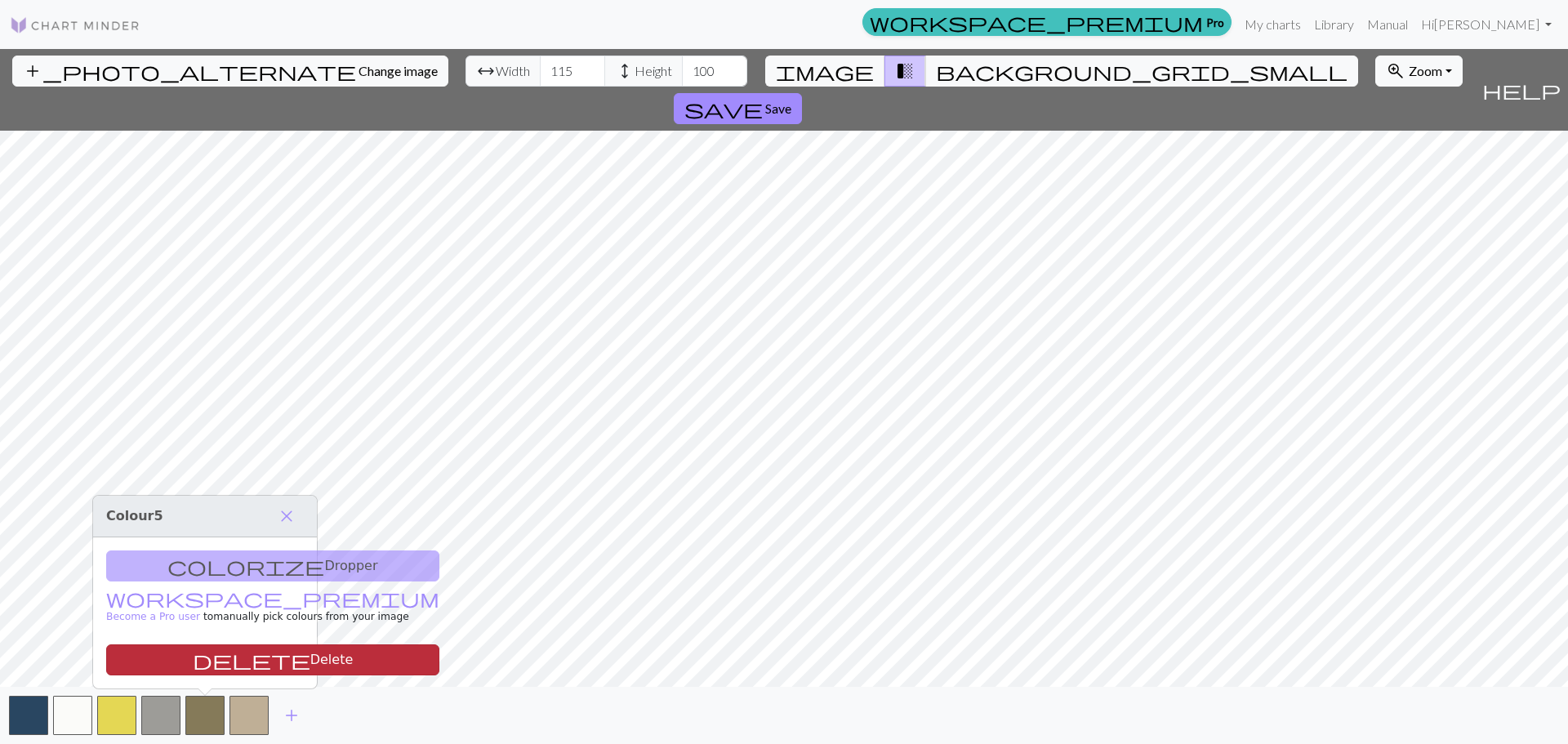
click at [202, 672] on button "delete Delete" at bounding box center [272, 660] width 333 height 31
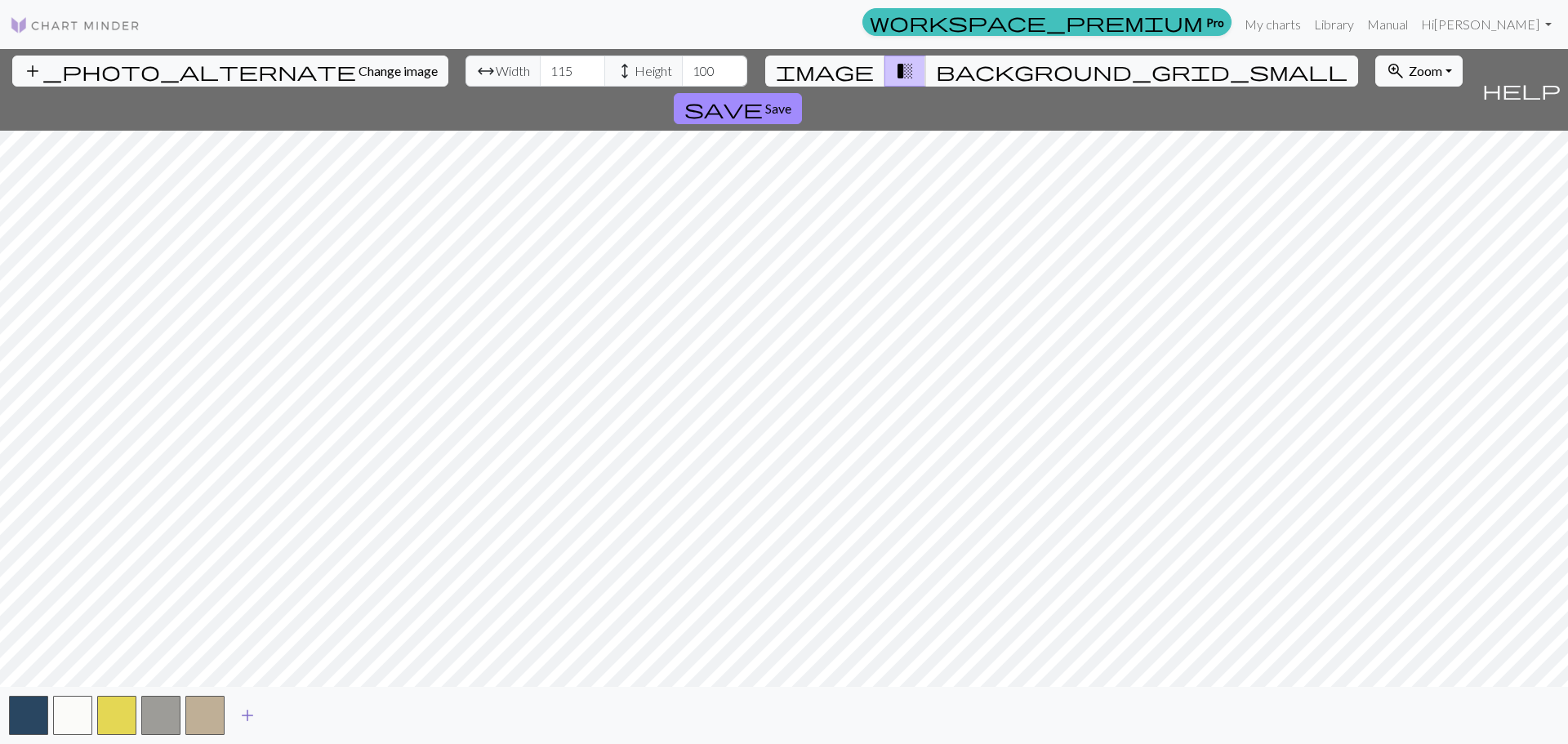
click at [238, 708] on span "add" at bounding box center [247, 715] width 20 height 23
click at [283, 706] on span "add" at bounding box center [291, 715] width 20 height 23
click at [347, 707] on button "add" at bounding box center [335, 715] width 41 height 31
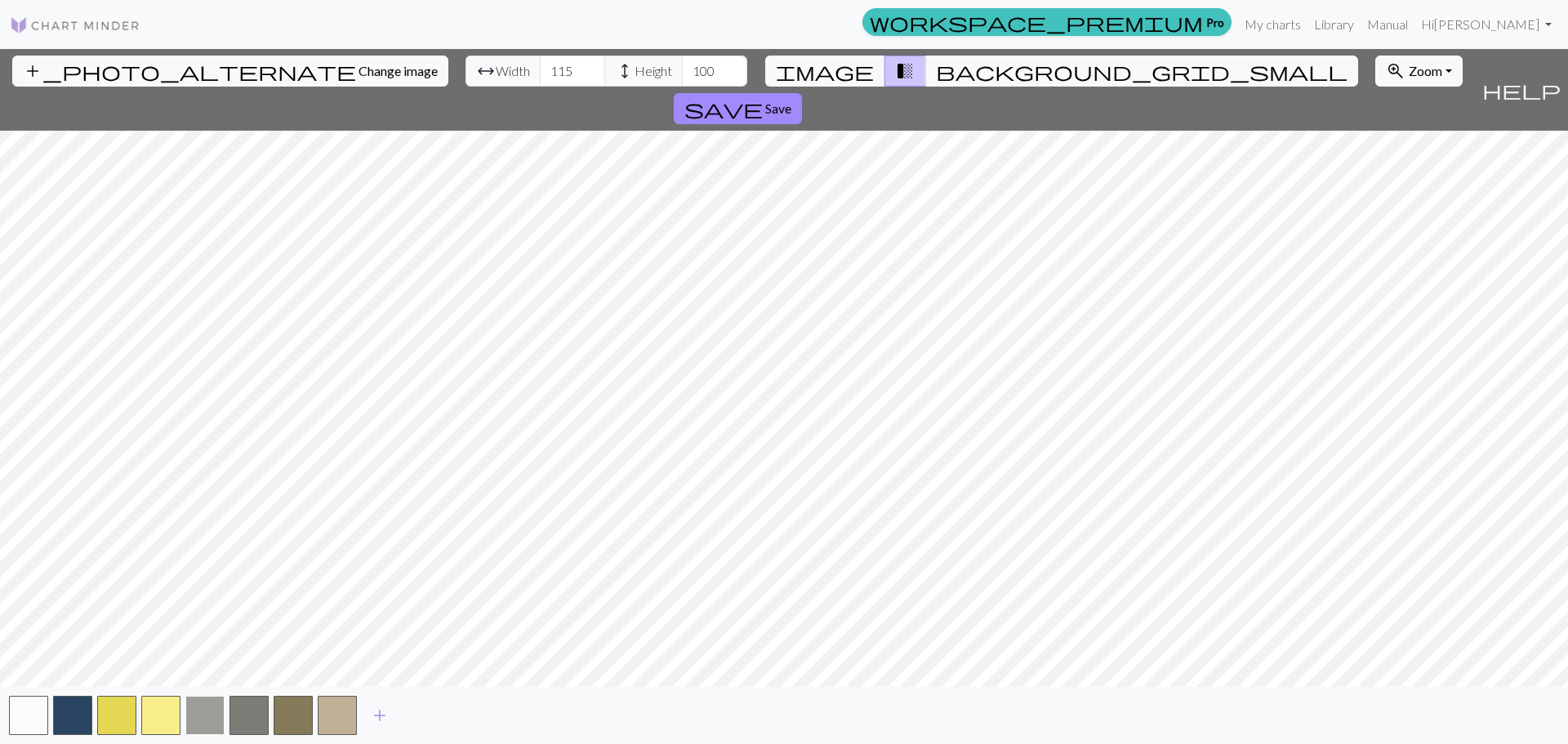
click at [204, 705] on button "button" at bounding box center [205, 715] width 39 height 39
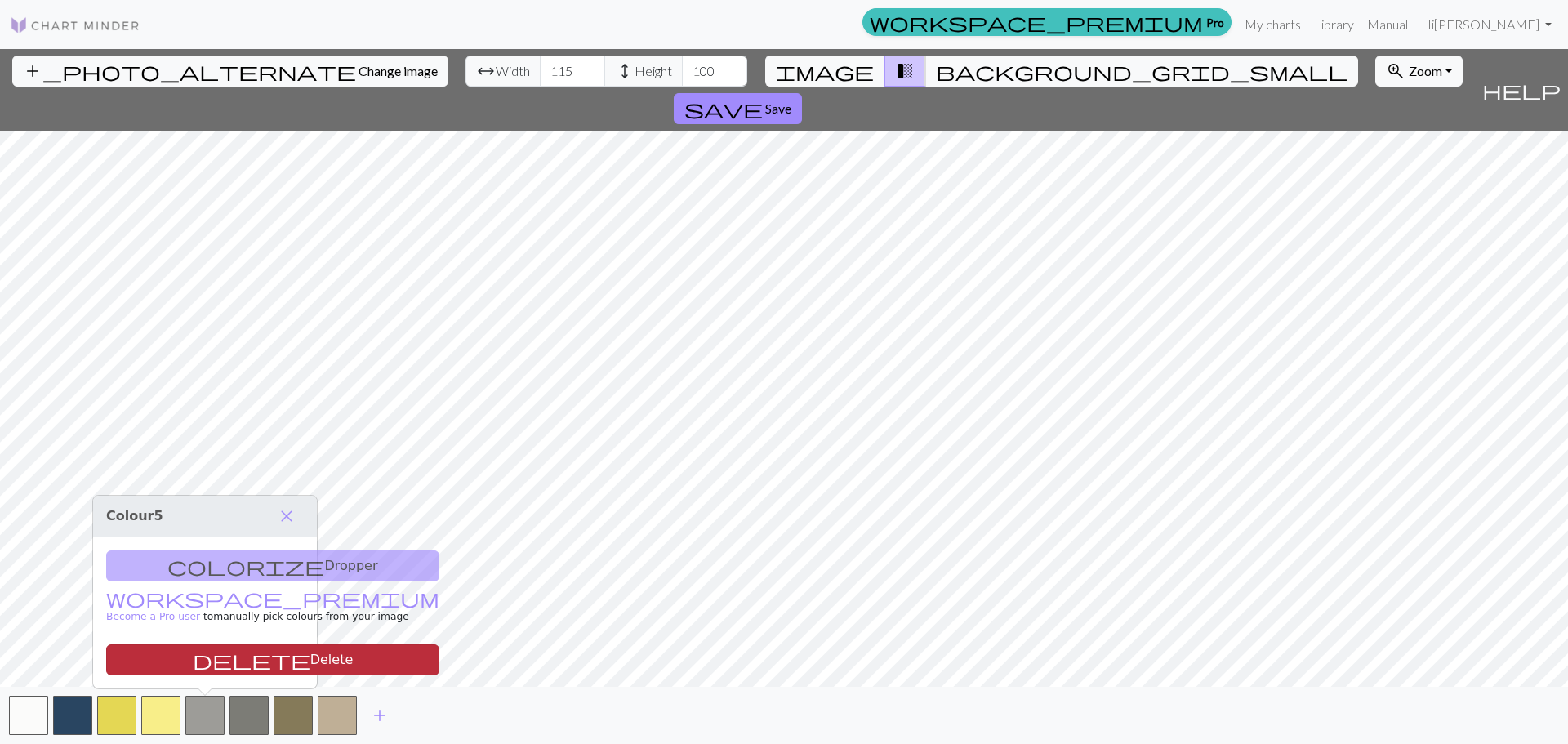
click at [216, 674] on button "delete Delete" at bounding box center [272, 660] width 333 height 31
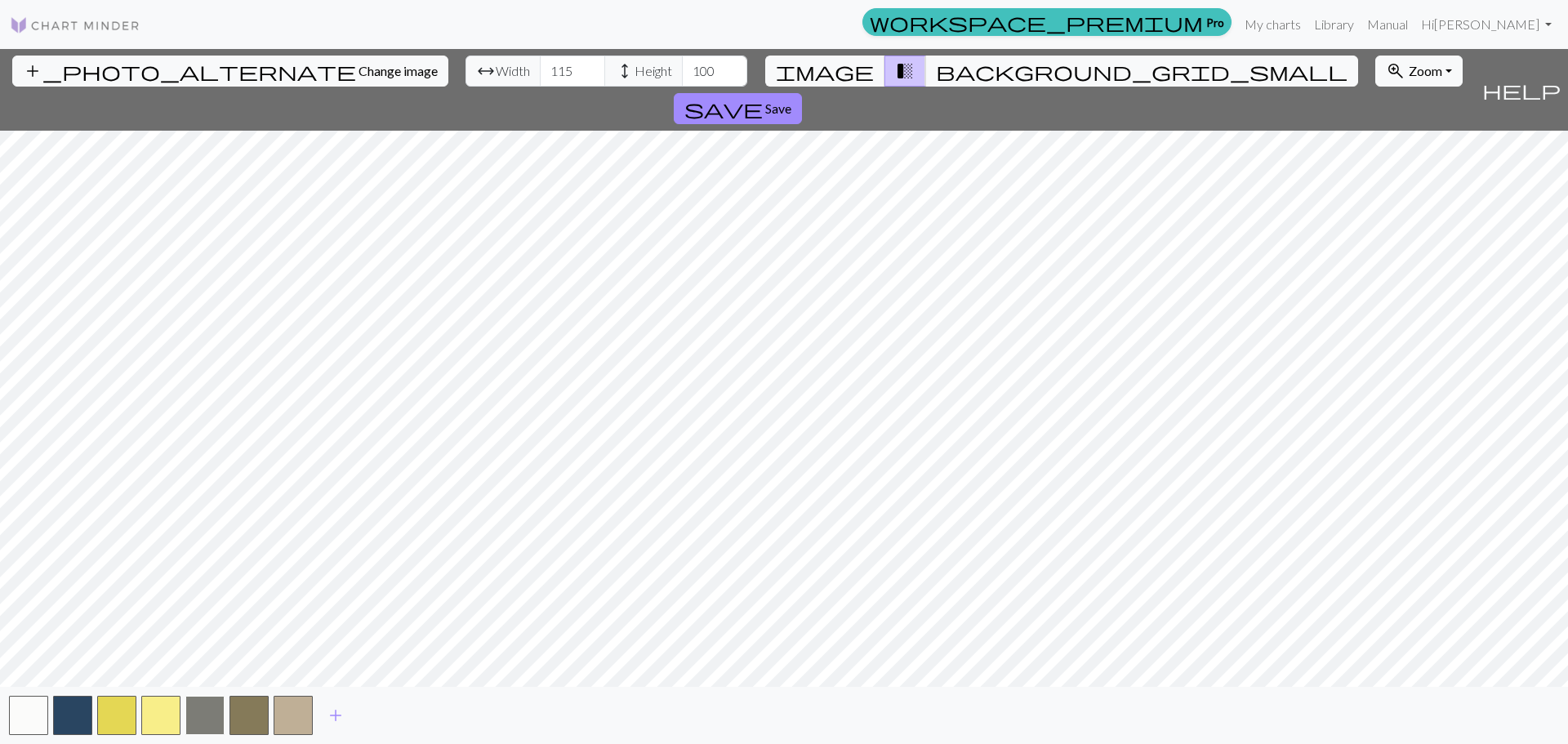
click at [214, 724] on button "button" at bounding box center [205, 715] width 39 height 39
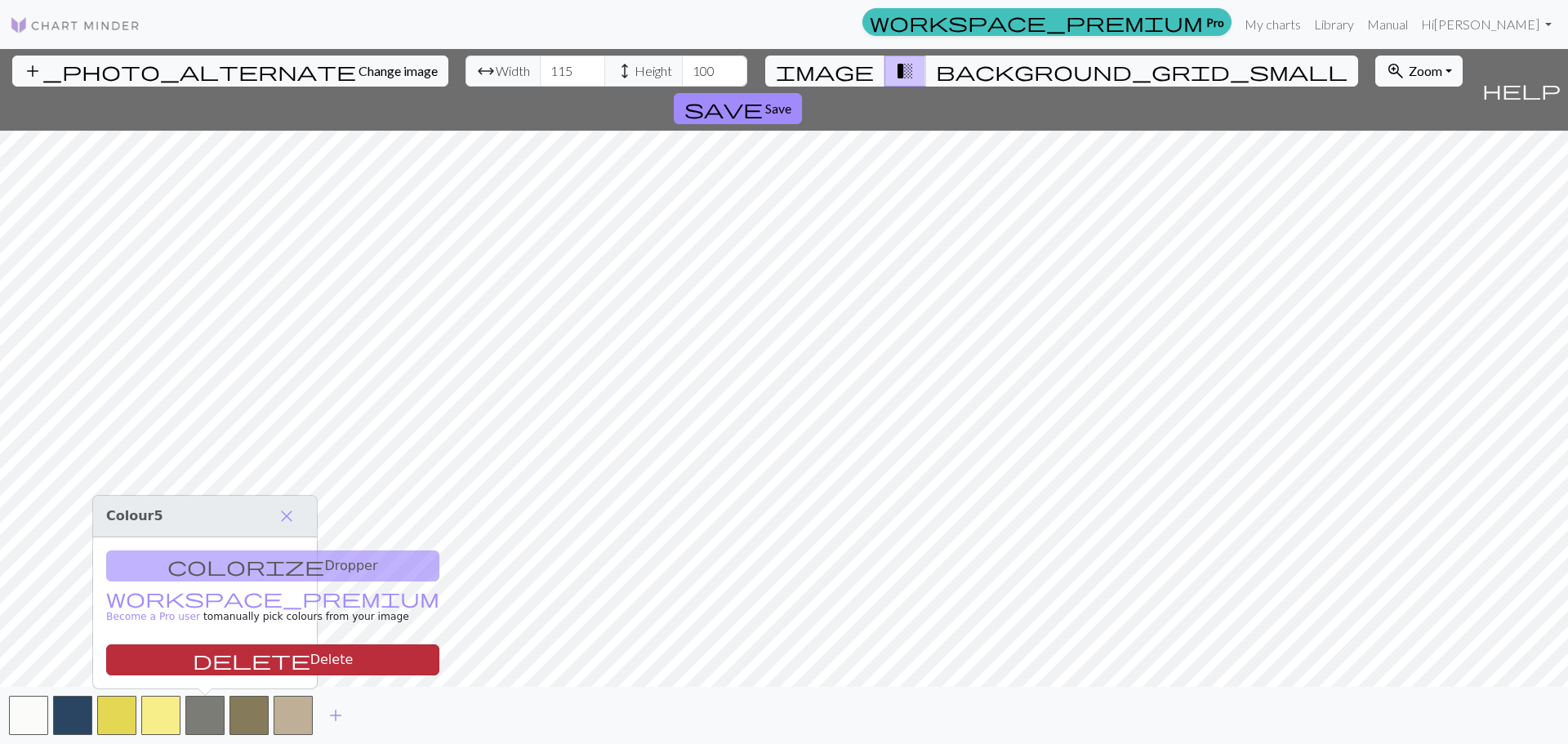
click at [243, 661] on button "delete Delete" at bounding box center [272, 660] width 333 height 31
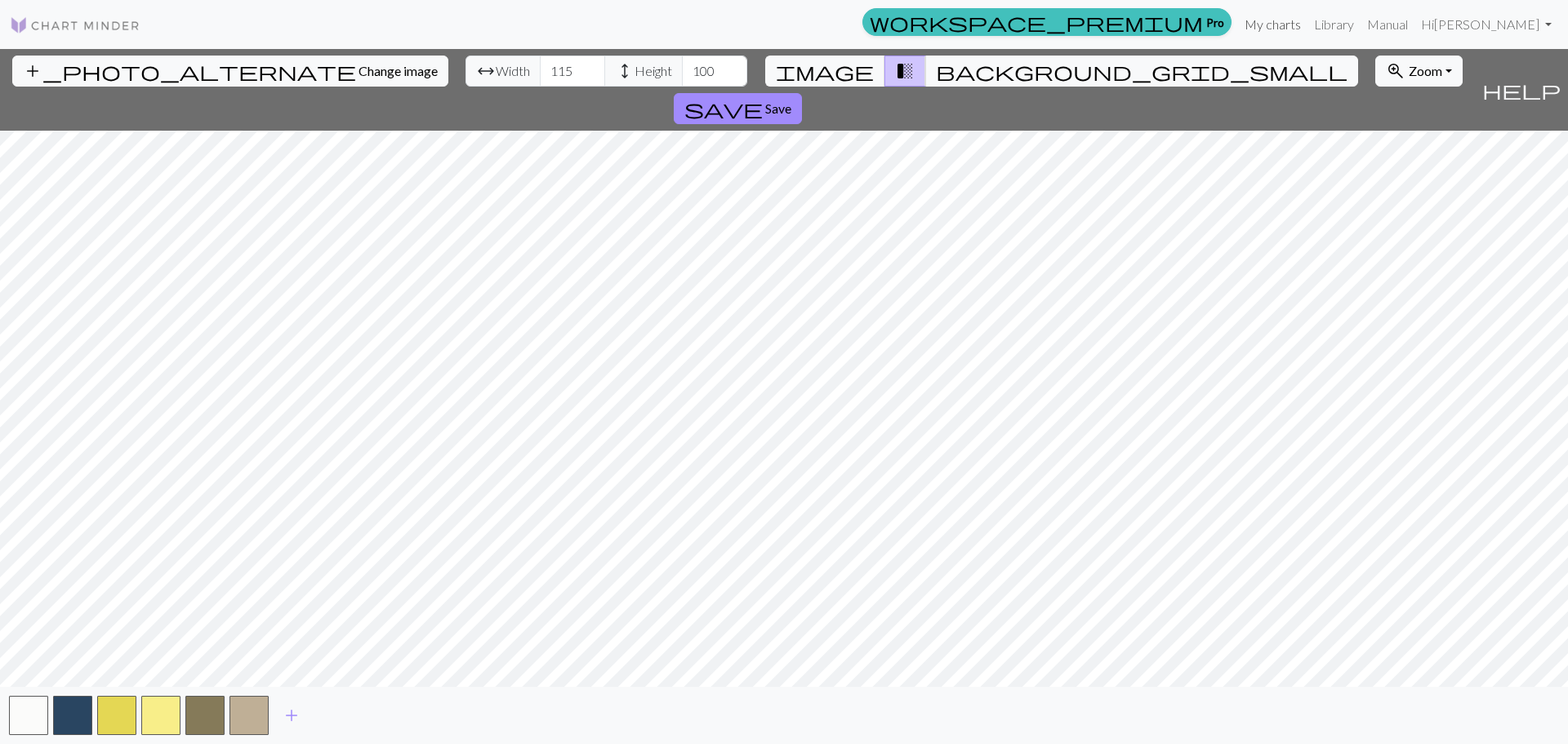
click at [1290, 21] on link "My charts" at bounding box center [1272, 24] width 69 height 33
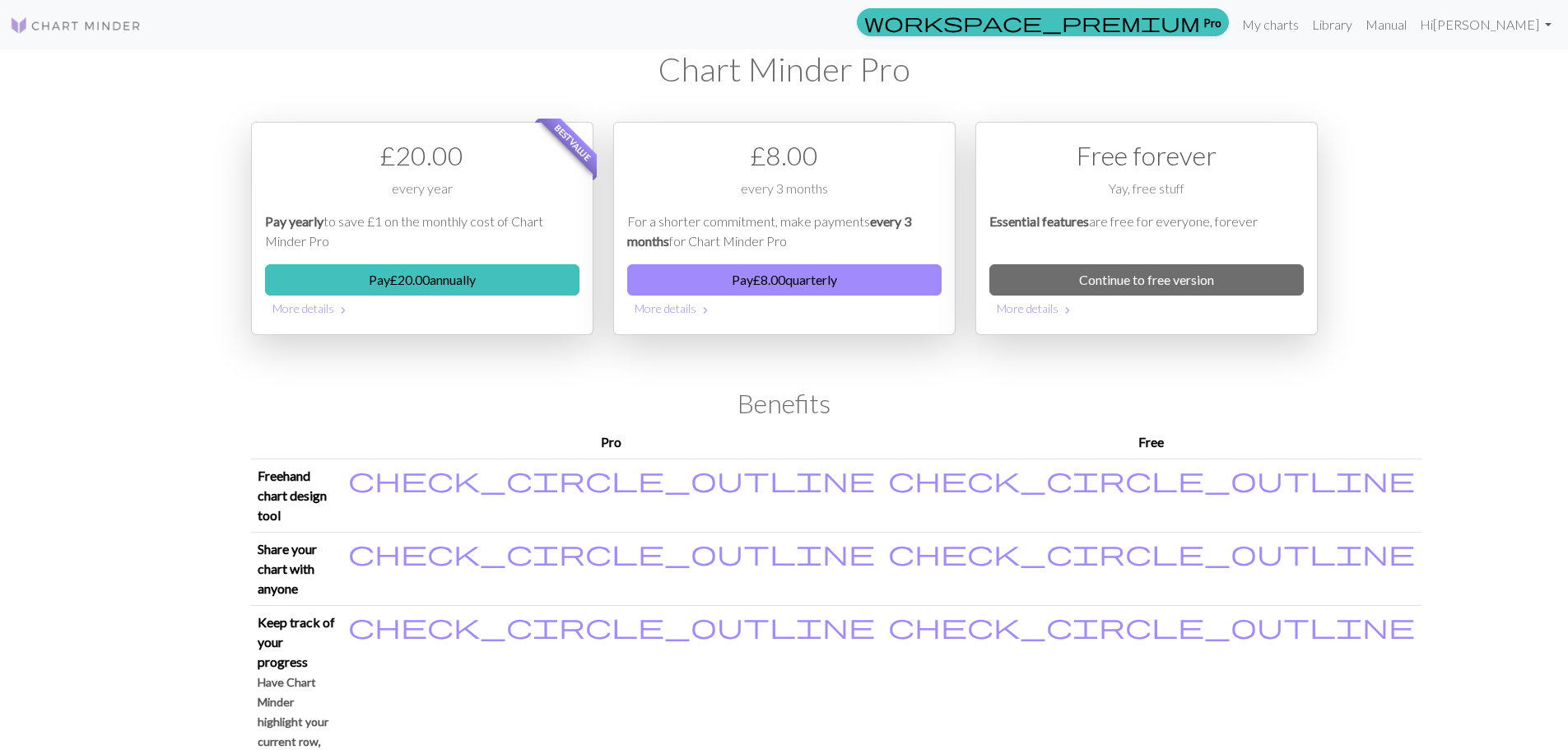
click at [49, 29] on img at bounding box center [75, 25] width 132 height 20
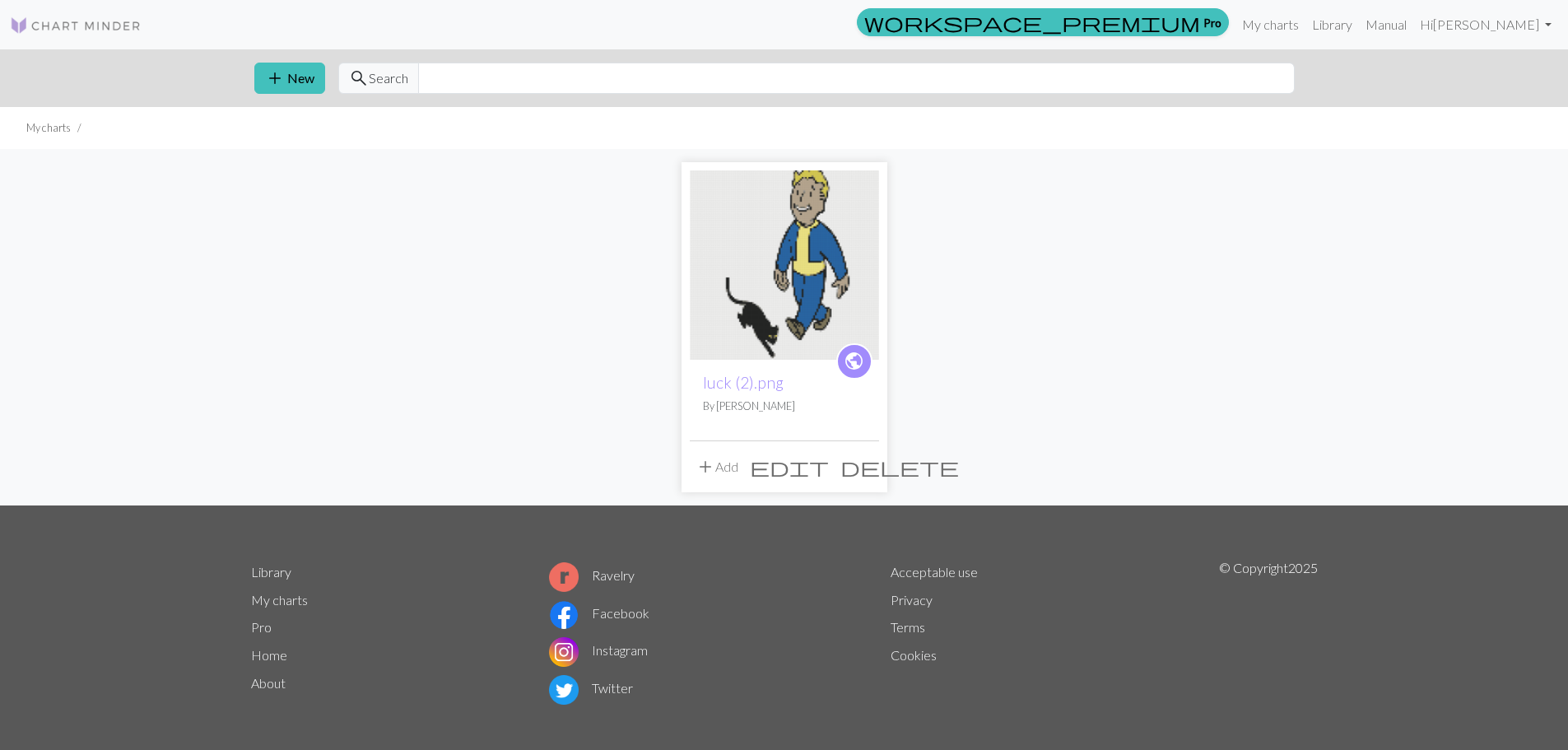
click at [829, 469] on span "edit" at bounding box center [789, 467] width 79 height 23
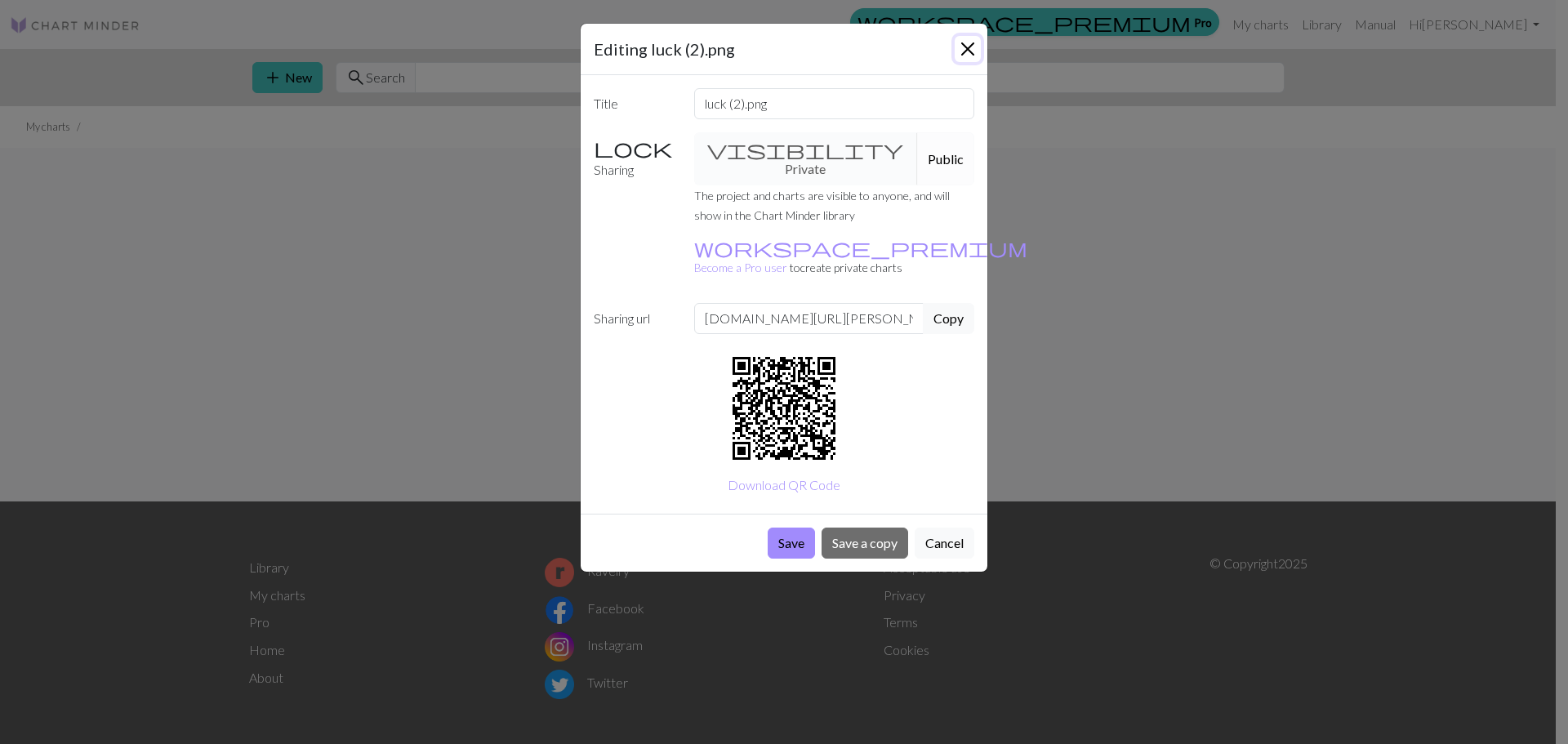
click at [963, 42] on button "Close" at bounding box center [968, 49] width 26 height 26
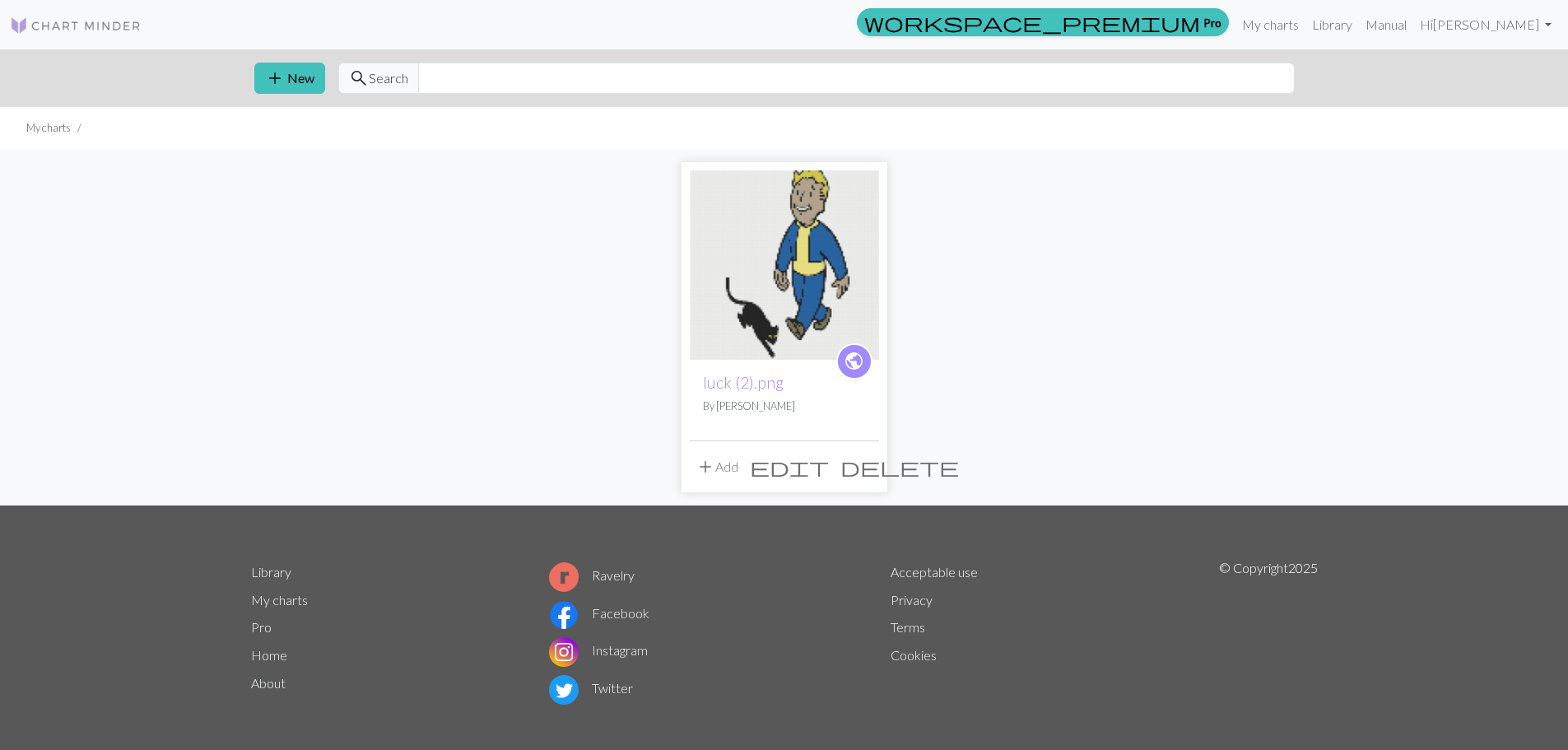
click at [69, 22] on img at bounding box center [75, 25] width 132 height 20
click at [281, 74] on span "add" at bounding box center [274, 78] width 20 height 23
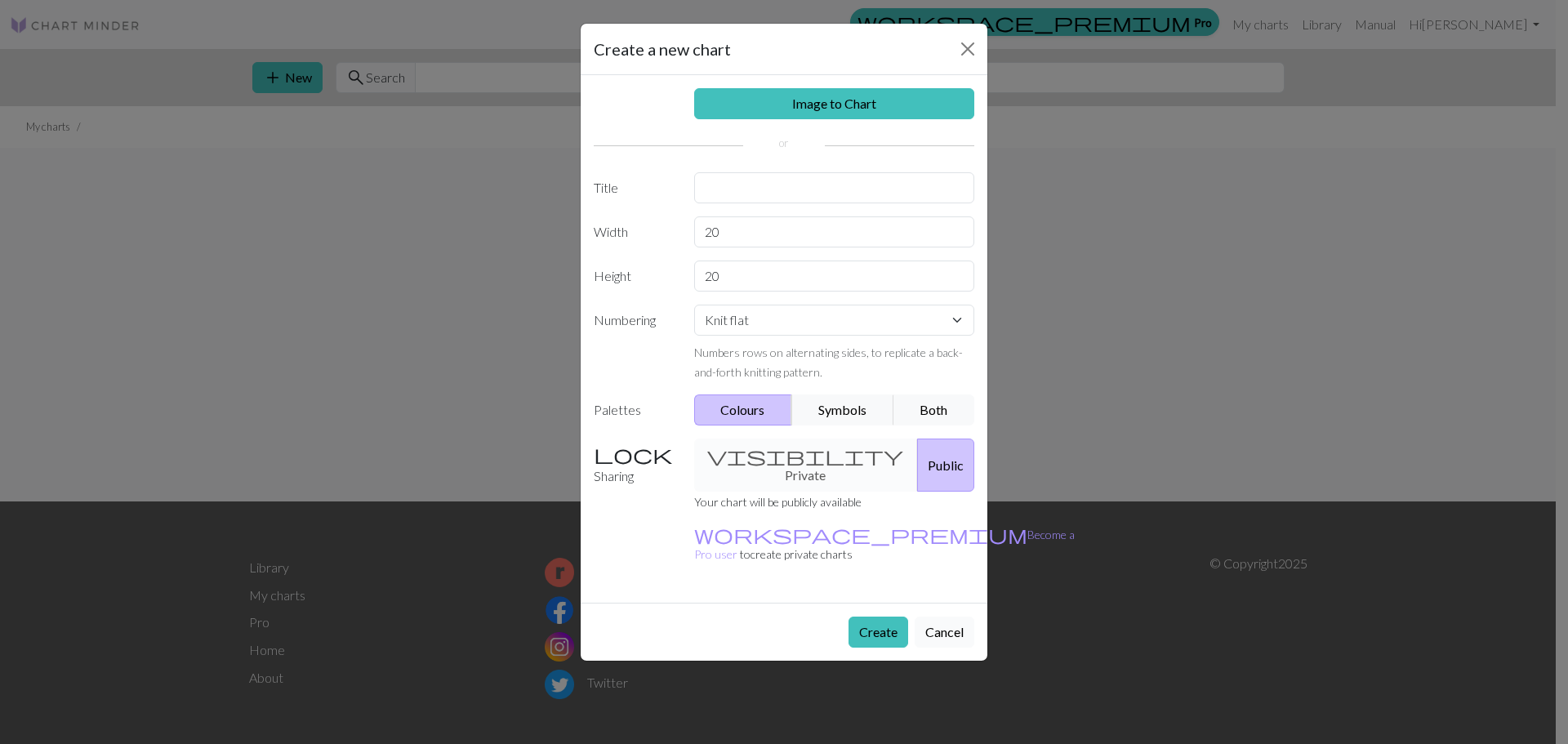
click at [936, 617] on button "Cancel" at bounding box center [944, 632] width 60 height 31
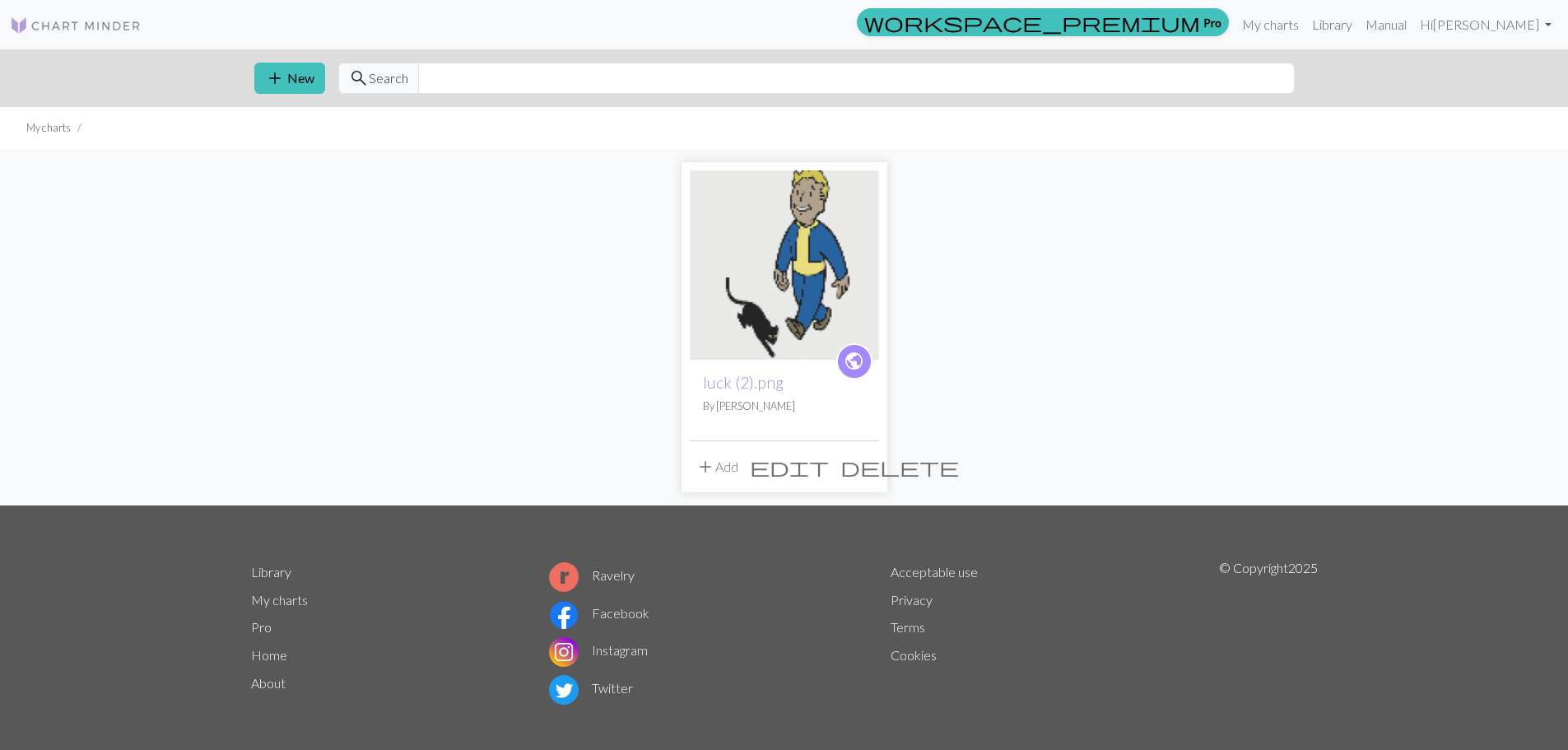
click at [37, 14] on link at bounding box center [75, 24] width 132 height 30
click at [302, 83] on button "add New" at bounding box center [289, 79] width 71 height 31
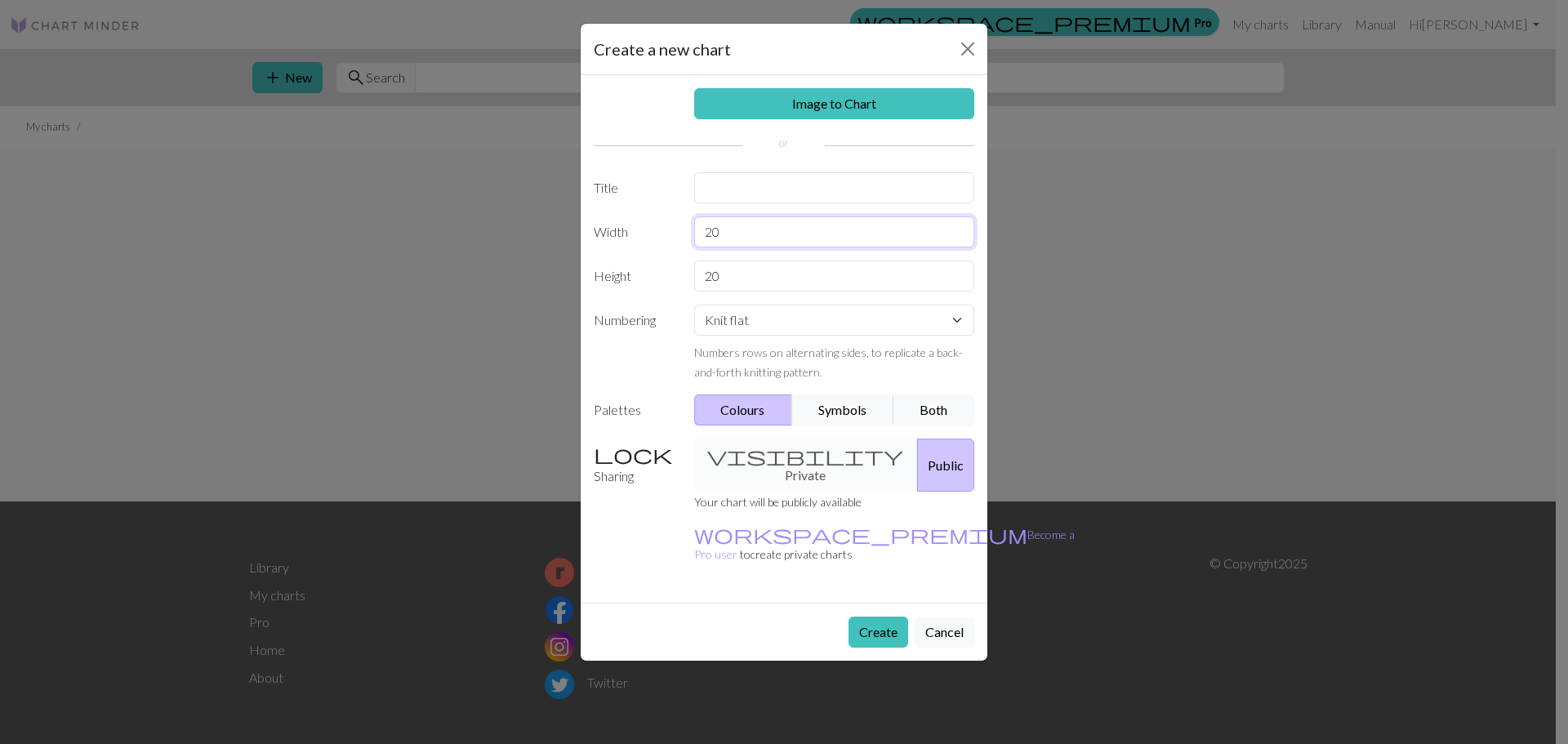
click at [715, 222] on input "20" at bounding box center [834, 232] width 281 height 31
type input "107"
click at [720, 272] on input "20" at bounding box center [834, 276] width 281 height 31
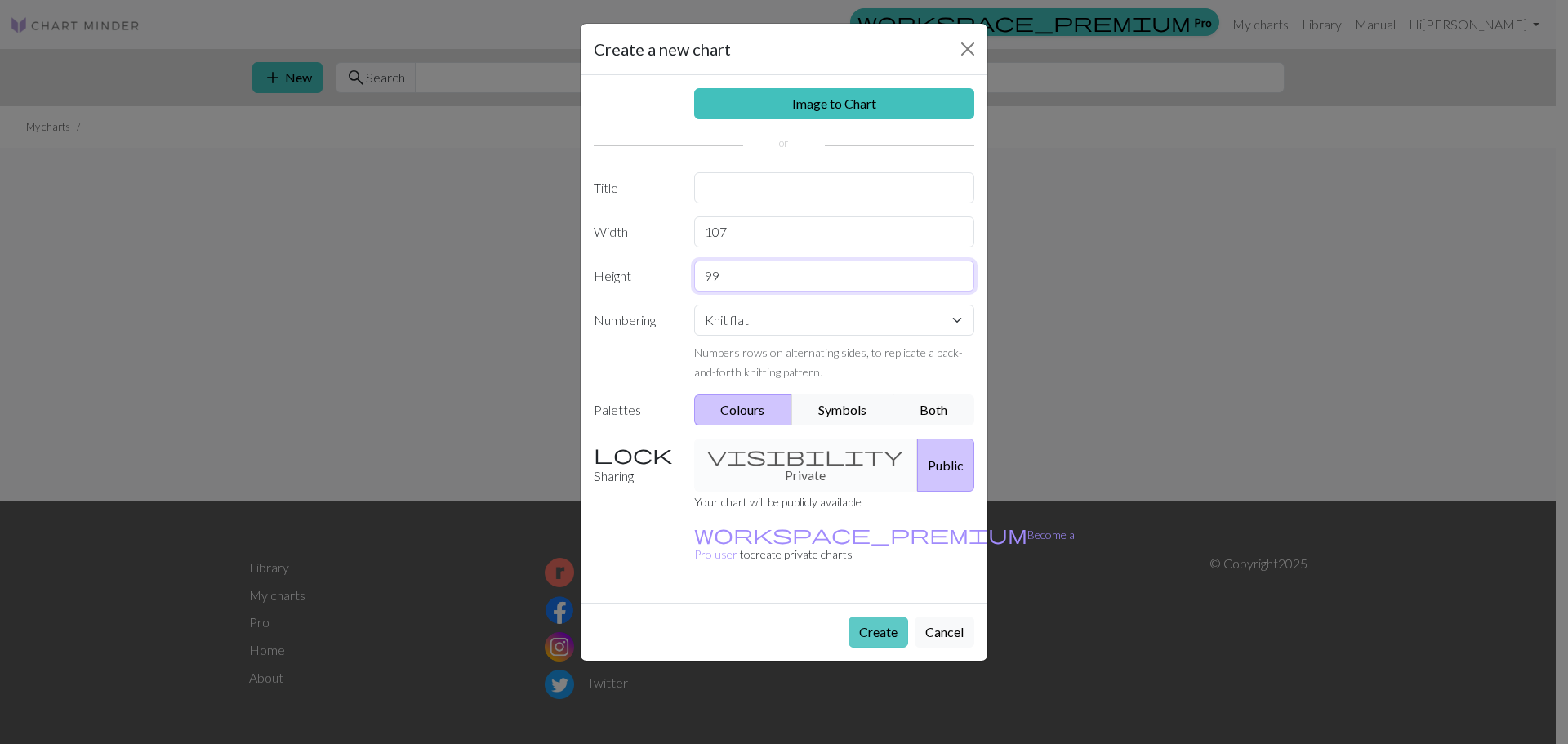
type input "99"
click at [888, 617] on button "Create" at bounding box center [878, 632] width 60 height 31
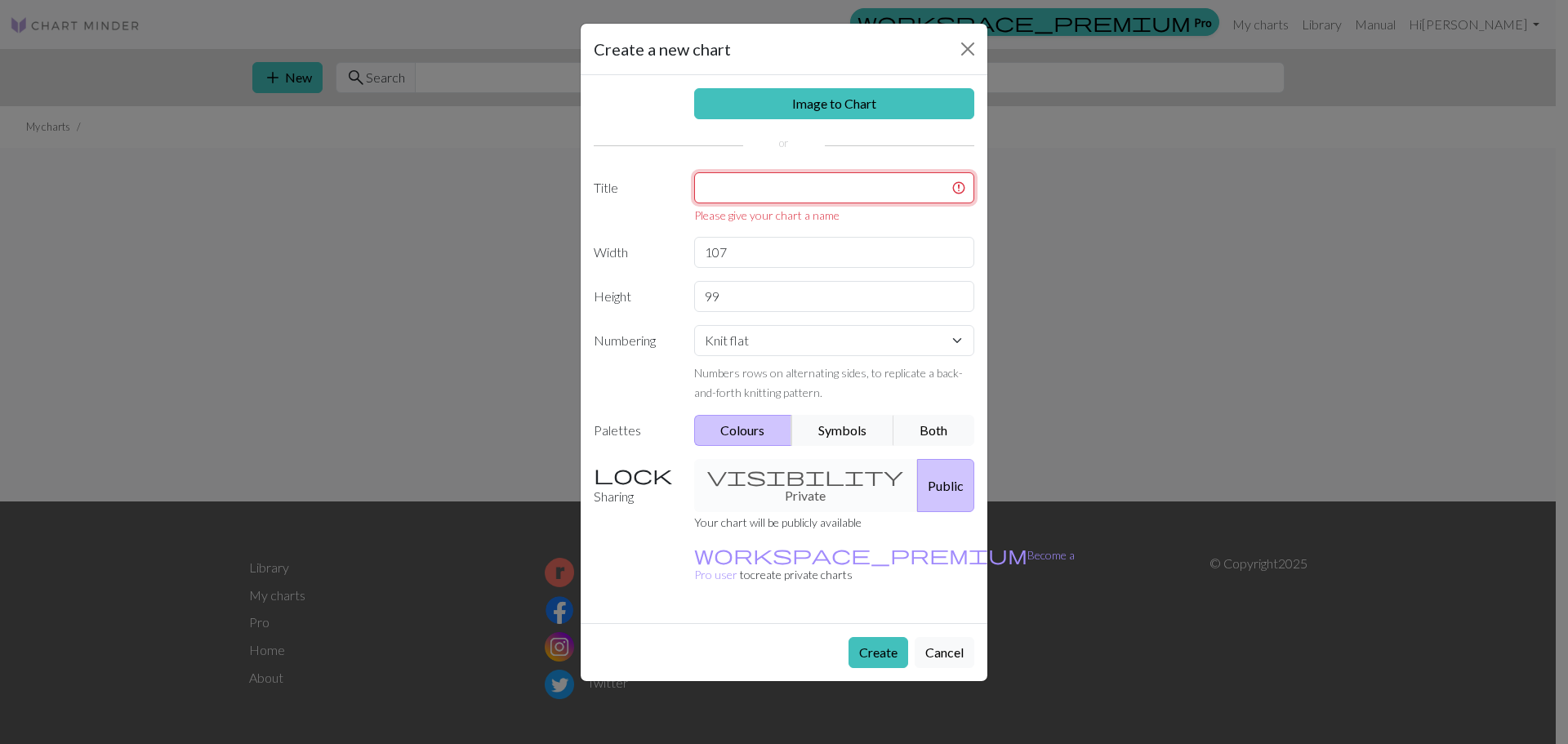
click at [792, 186] on input "text" at bounding box center [834, 188] width 281 height 31
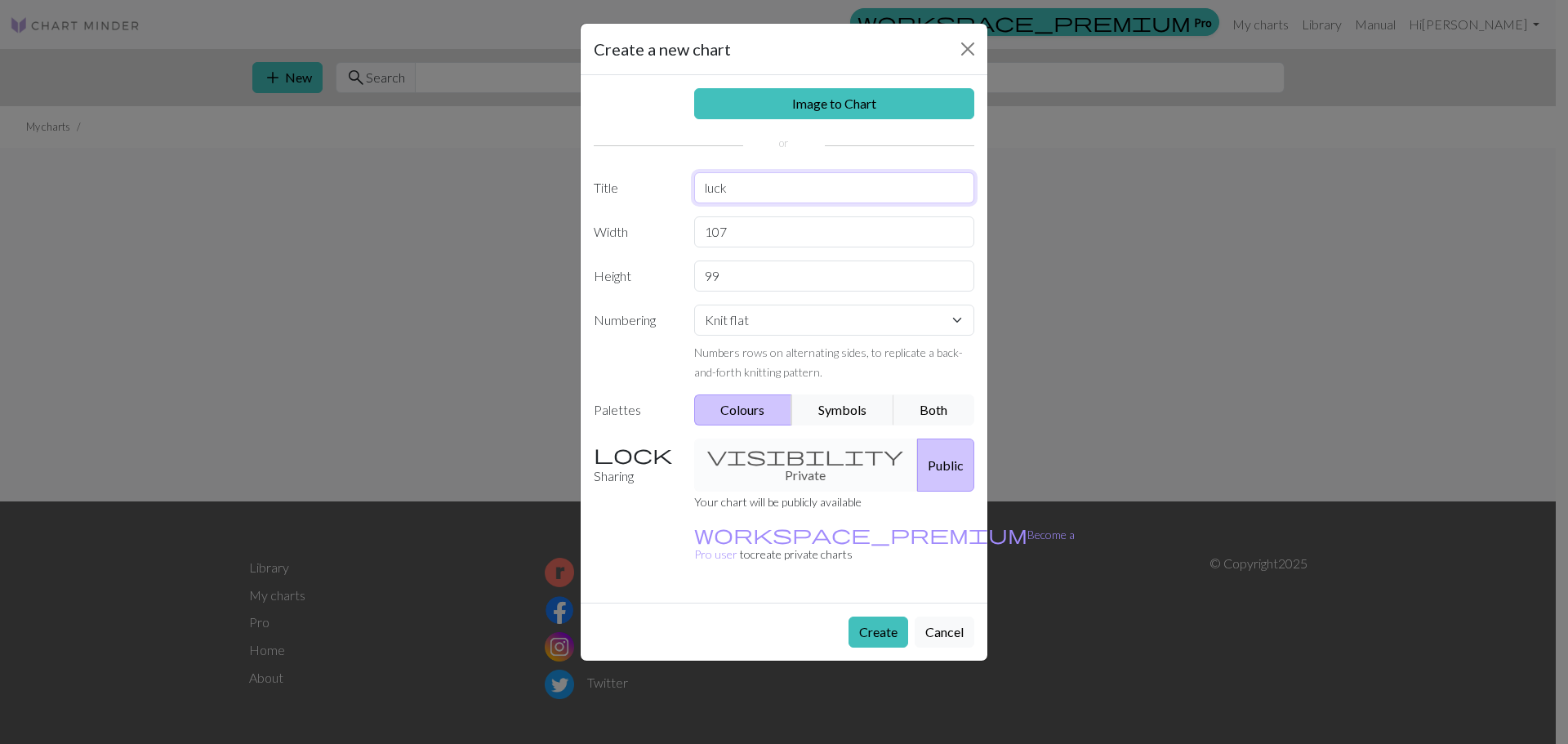
type input "luck"
click at [884, 617] on button "Create" at bounding box center [878, 632] width 60 height 31
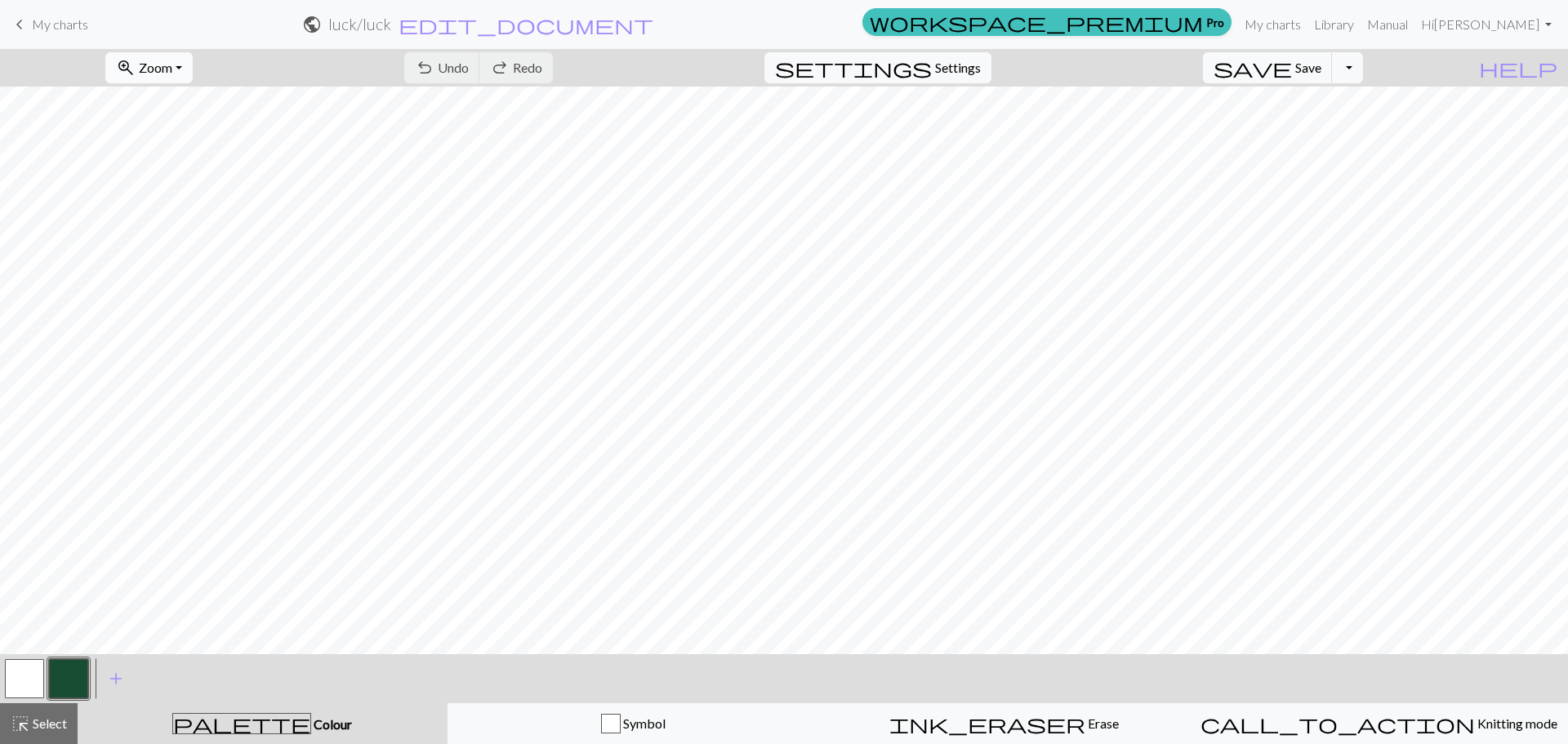
click at [193, 57] on button "zoom_in Zoom Zoom" at bounding box center [148, 68] width 88 height 31
click at [197, 193] on button "50%" at bounding box center [170, 196] width 129 height 26
click at [480, 61] on button "undo Undo Undo" at bounding box center [442, 68] width 76 height 31
click at [530, 61] on div "undo Undo Undo redo Redo Redo" at bounding box center [479, 67] width 173 height 37
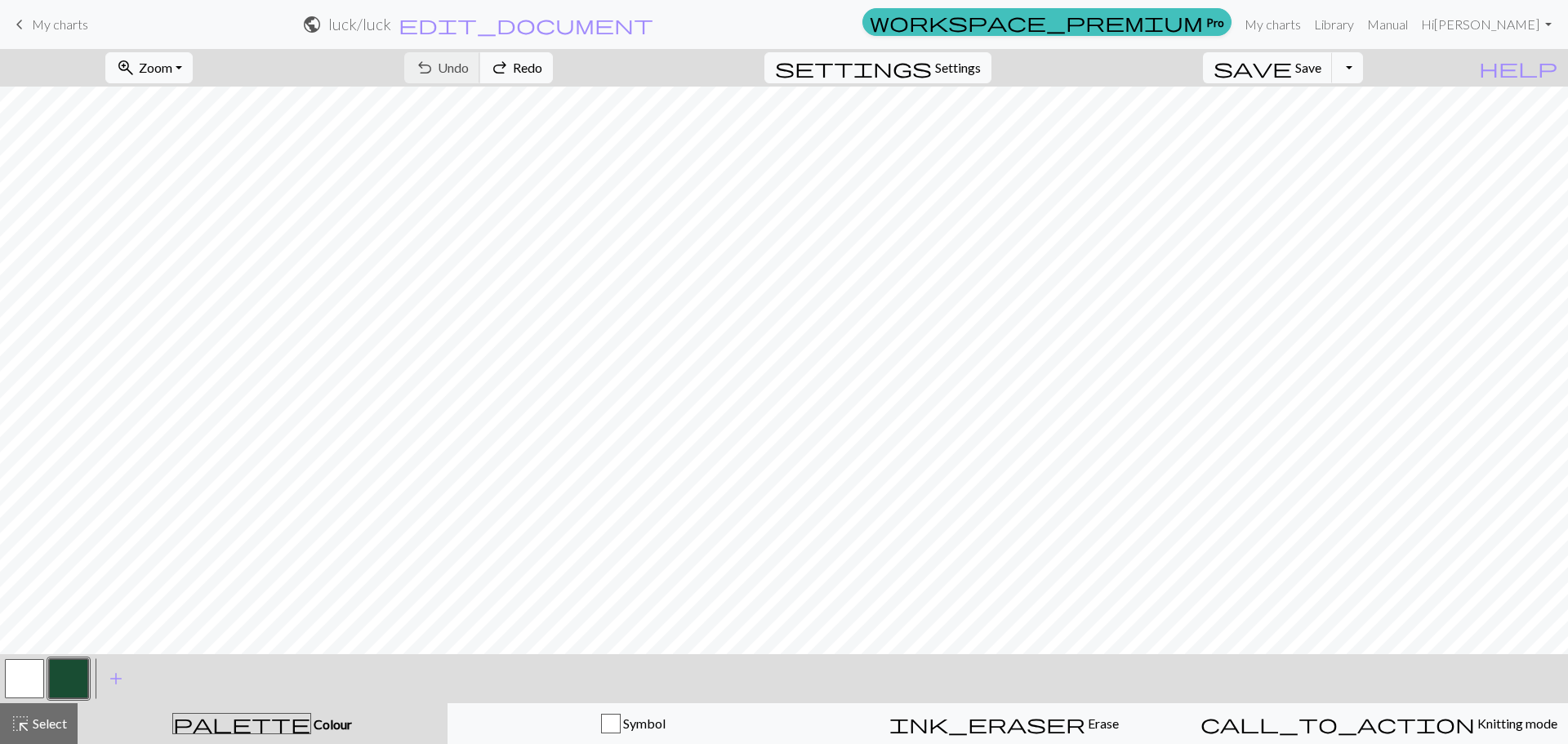
click at [530, 61] on div "undo Undo Undo redo Redo Redo" at bounding box center [479, 67] width 173 height 37
click at [530, 67] on div "undo Undo Undo redo Redo Redo" at bounding box center [479, 67] width 173 height 37
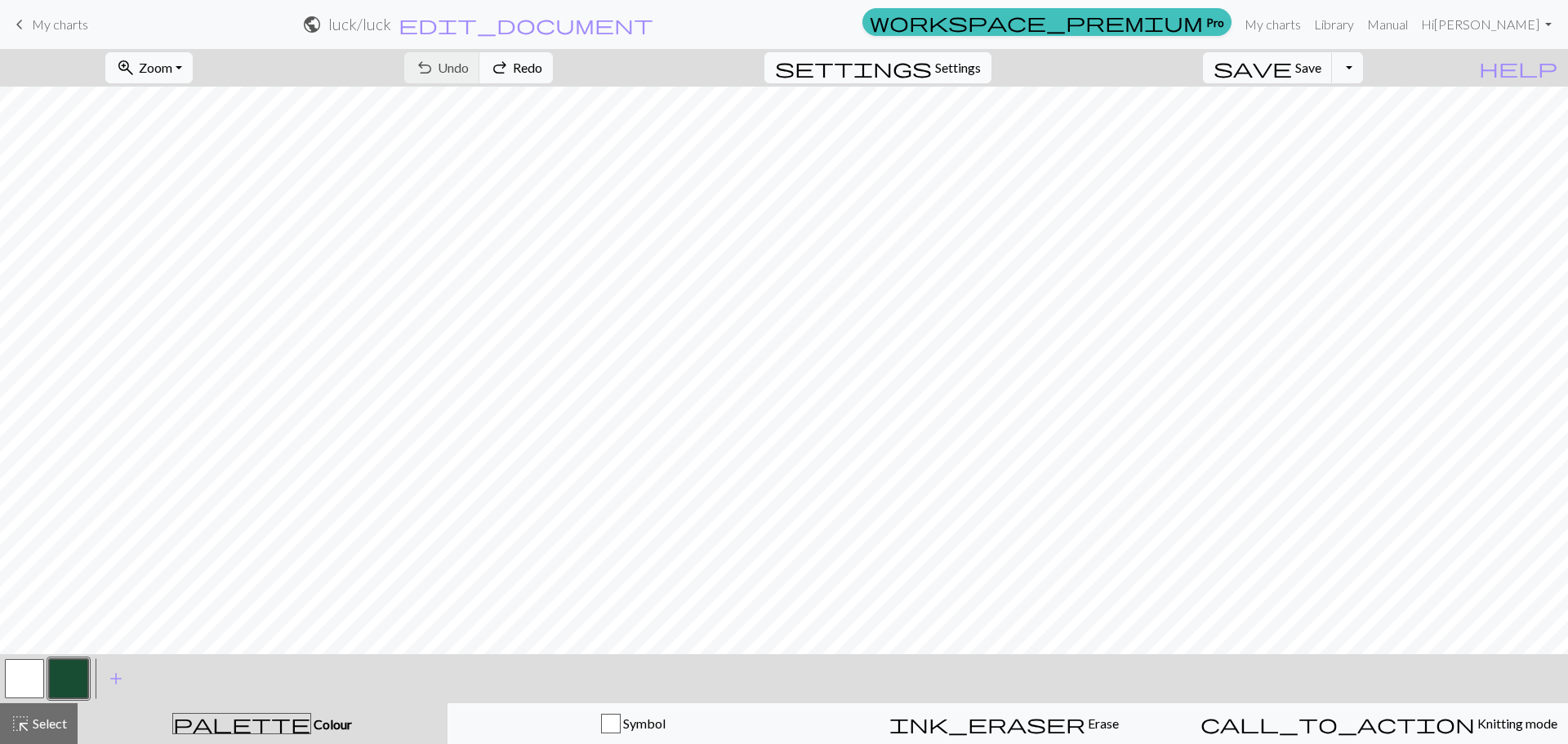
click at [991, 62] on button "settings Settings" at bounding box center [878, 68] width 227 height 31
select select "aran"
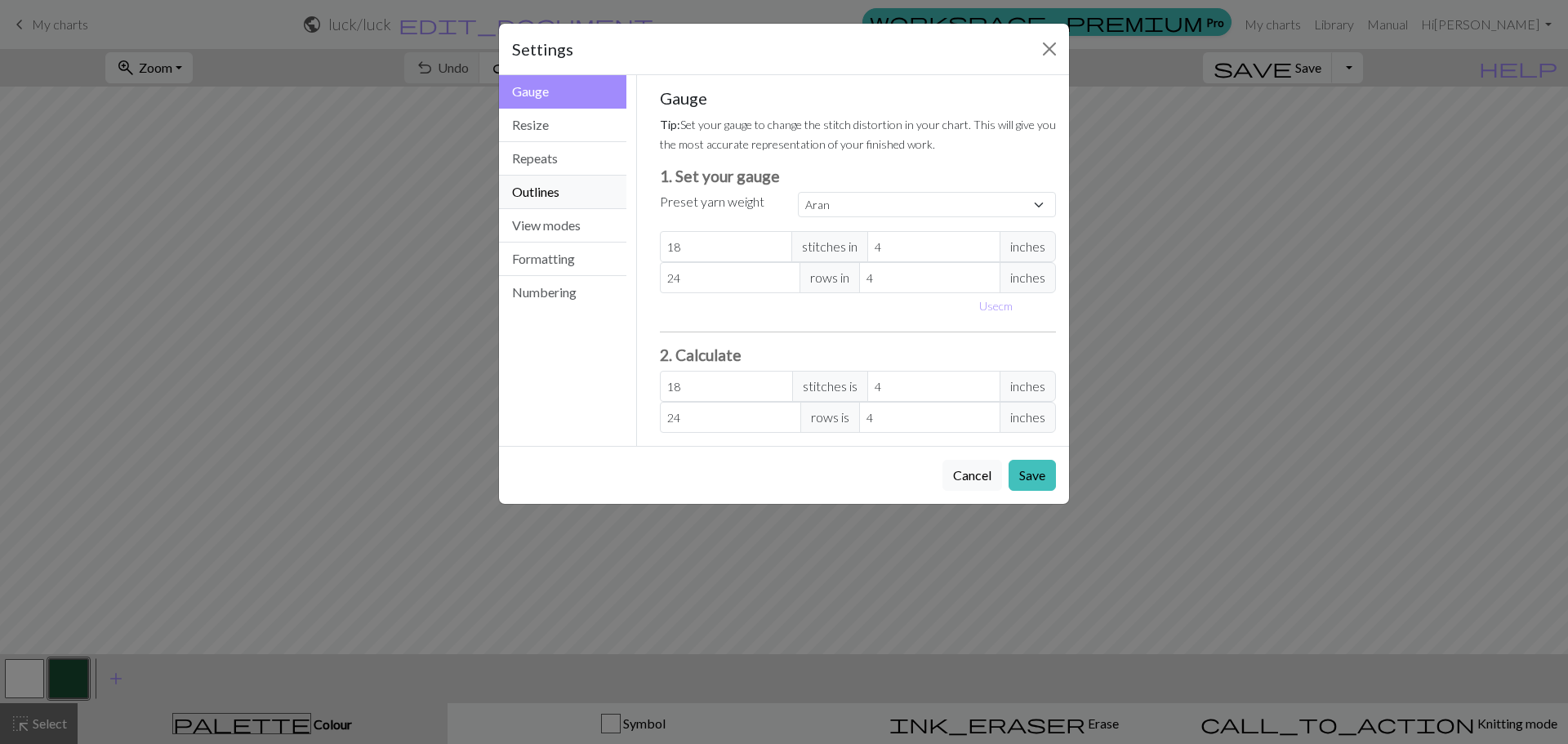
click at [580, 202] on button "Outlines" at bounding box center [562, 192] width 127 height 34
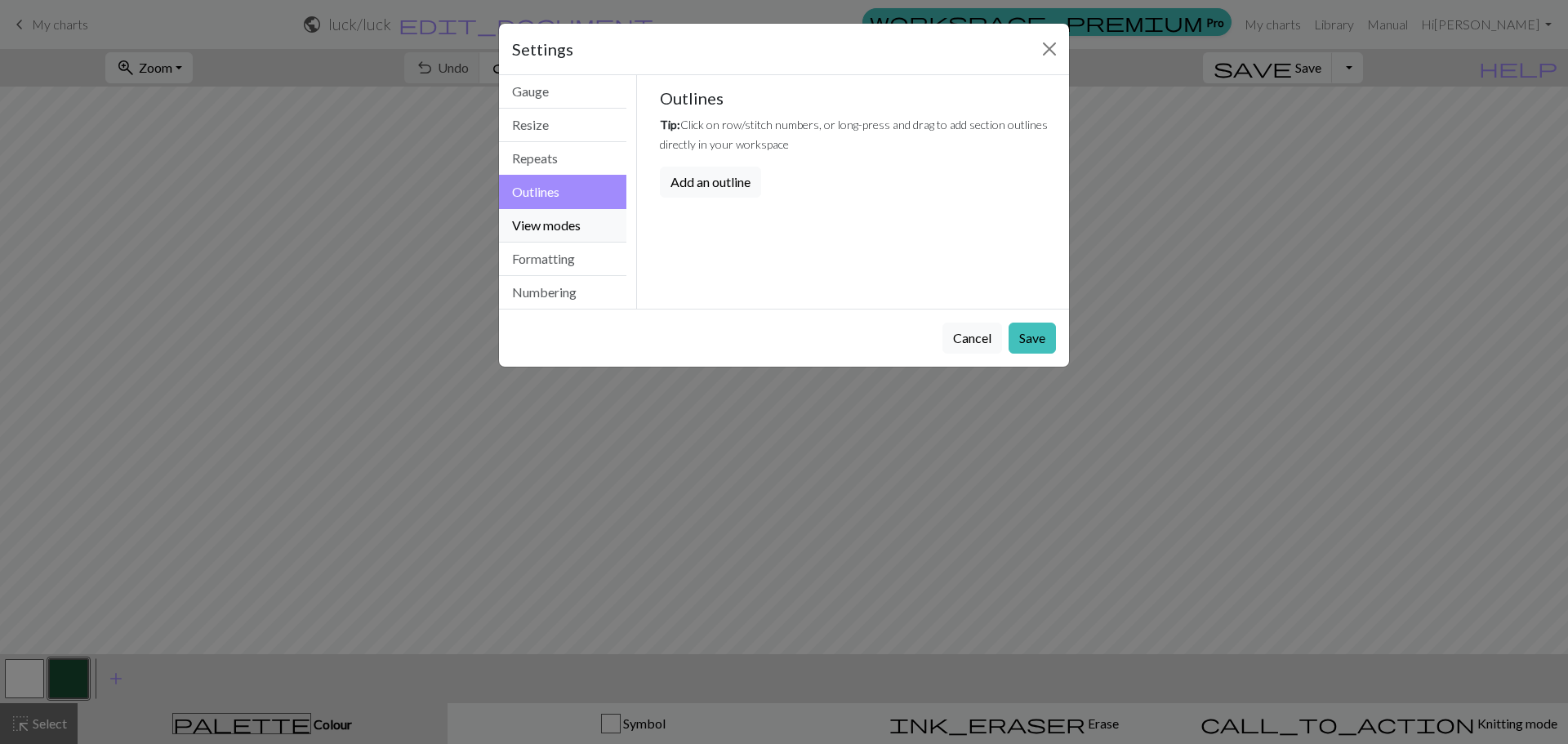
click at [568, 220] on button "View modes" at bounding box center [562, 225] width 127 height 34
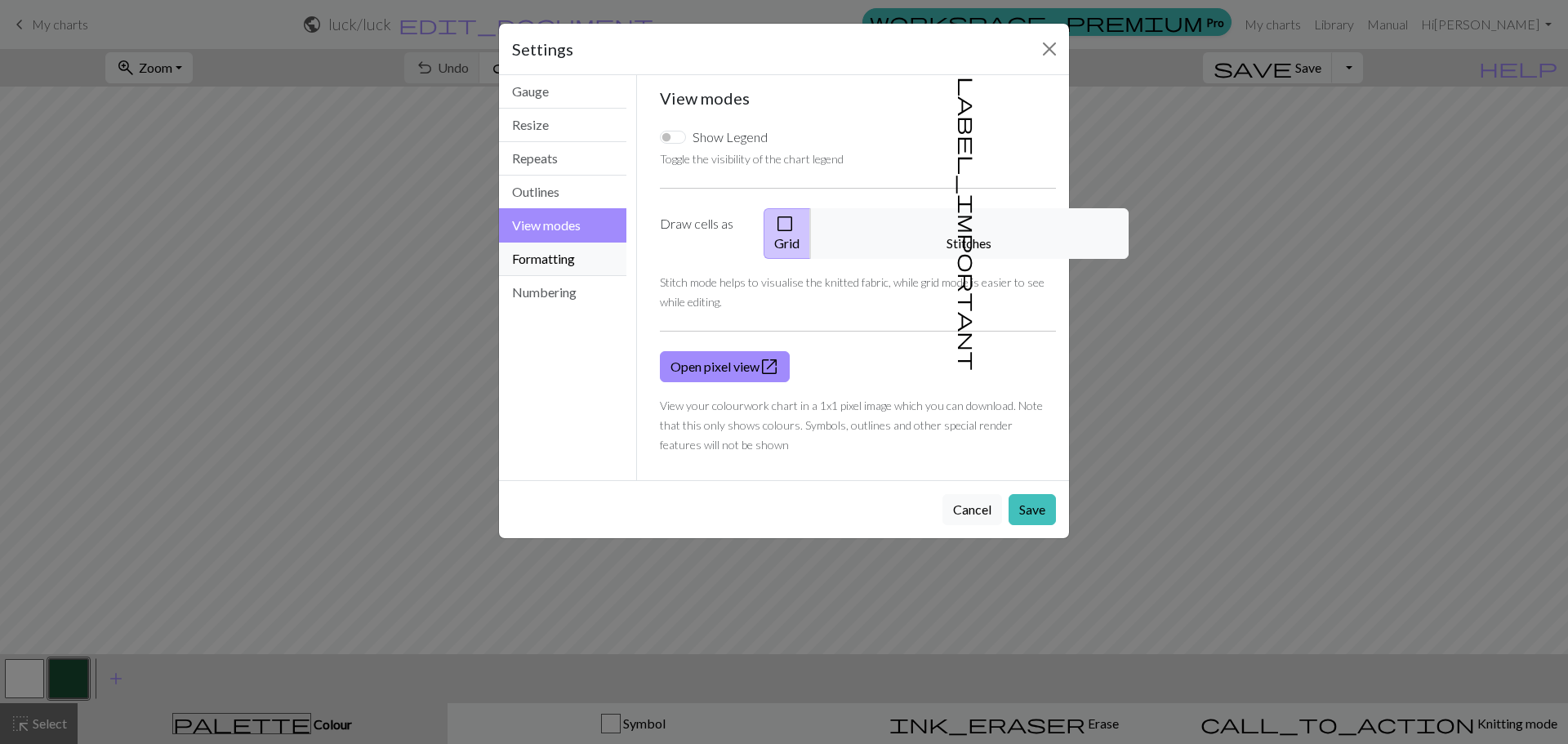
click at [579, 265] on button "Formatting" at bounding box center [562, 259] width 127 height 34
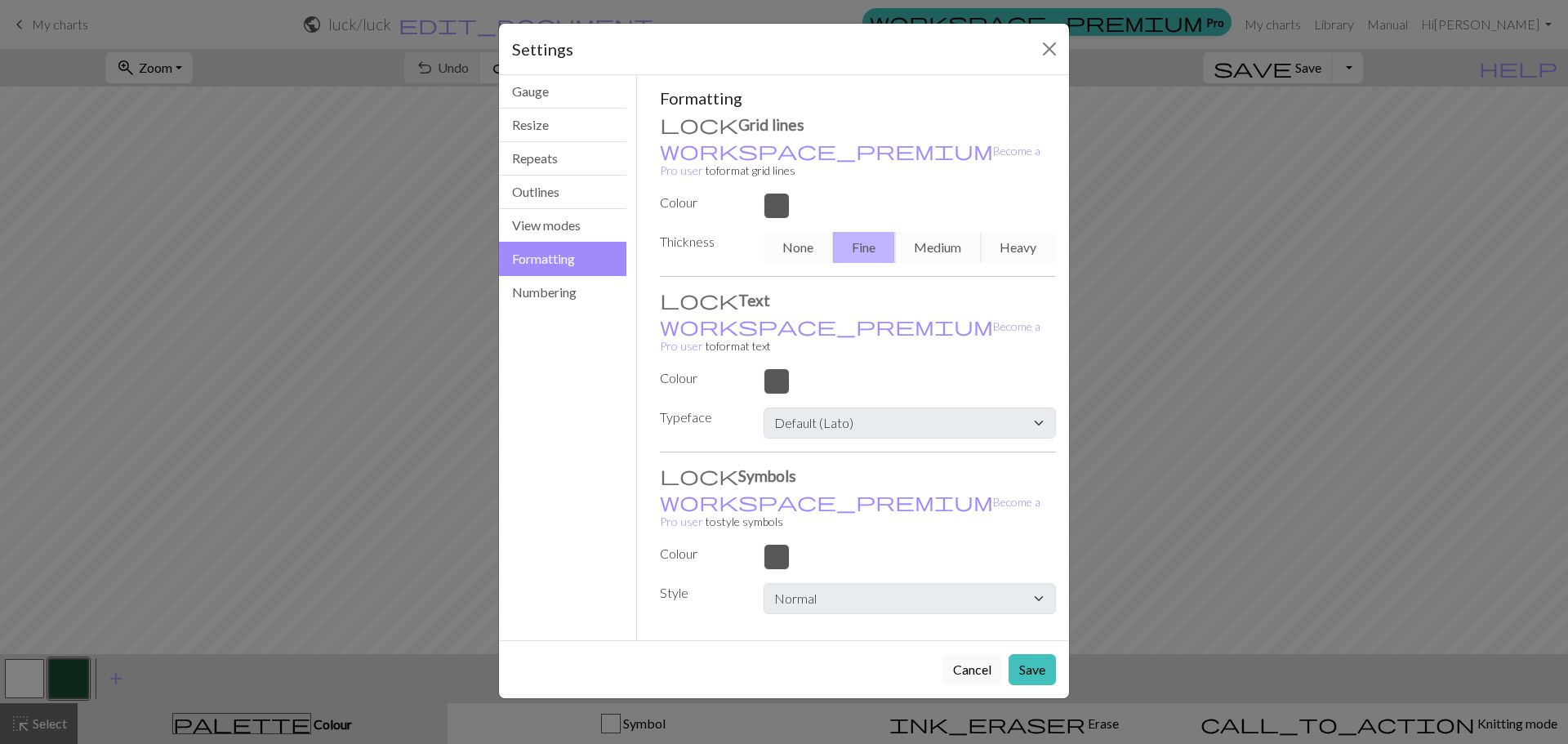
click at [575, 242] on button "Formatting" at bounding box center [562, 259] width 127 height 35
click at [1059, 44] on button "Close" at bounding box center [1049, 49] width 26 height 26
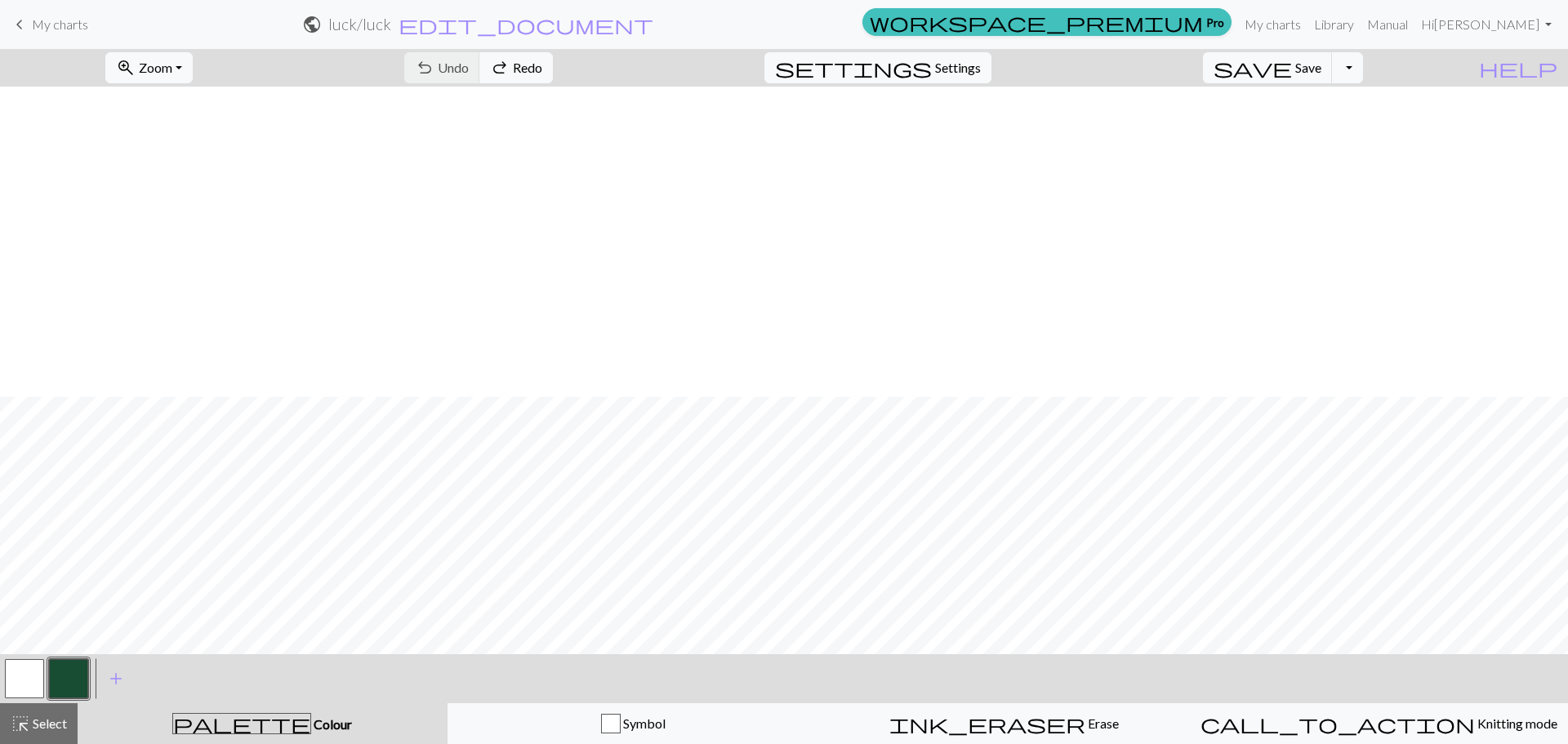
scroll to position [310, 0]
click at [535, 47] on nav "keyboard_arrow_left My charts public luck / luck edit_document Edit settings wo…" at bounding box center [784, 24] width 1568 height 49
click at [468, 65] on span "Undo" at bounding box center [454, 68] width 31 height 16
click at [542, 65] on div "undo Undo Undo redo Redo Redo" at bounding box center [479, 67] width 173 height 37
